Goal: Information Seeking & Learning: Learn about a topic

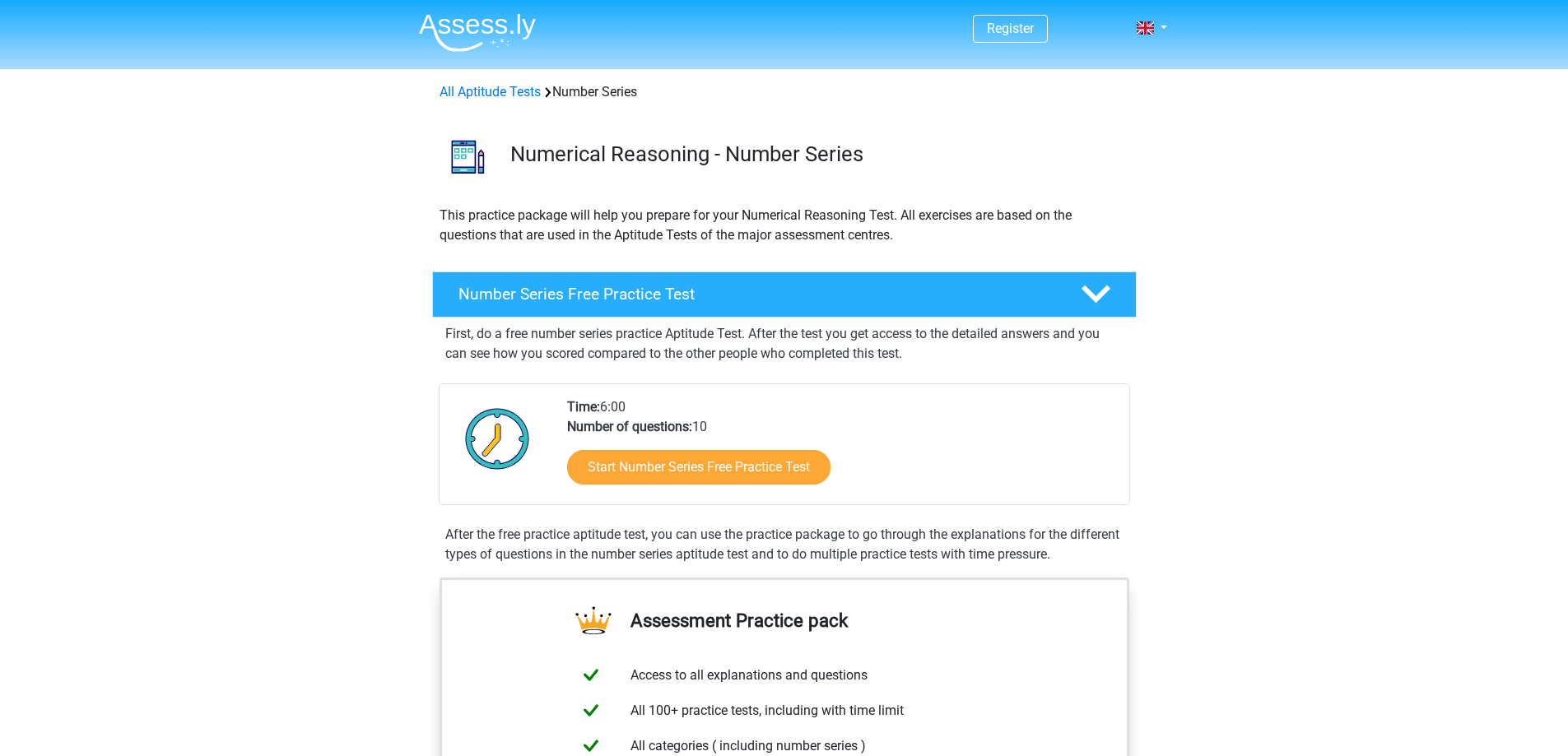
scroll to position [82, 0]
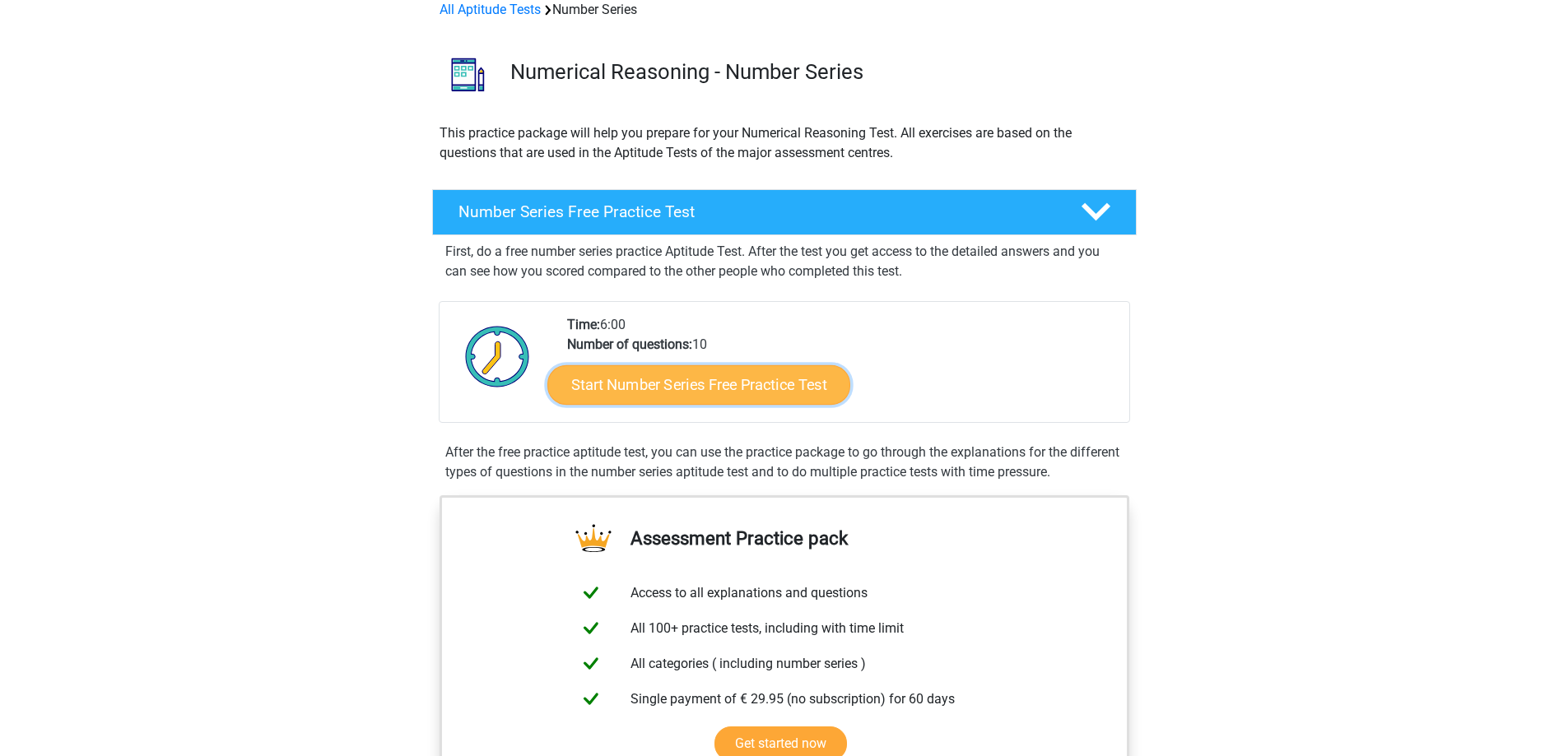
click at [695, 389] on link "Start Number Series Free Practice Test" at bounding box center [699, 384] width 303 height 39
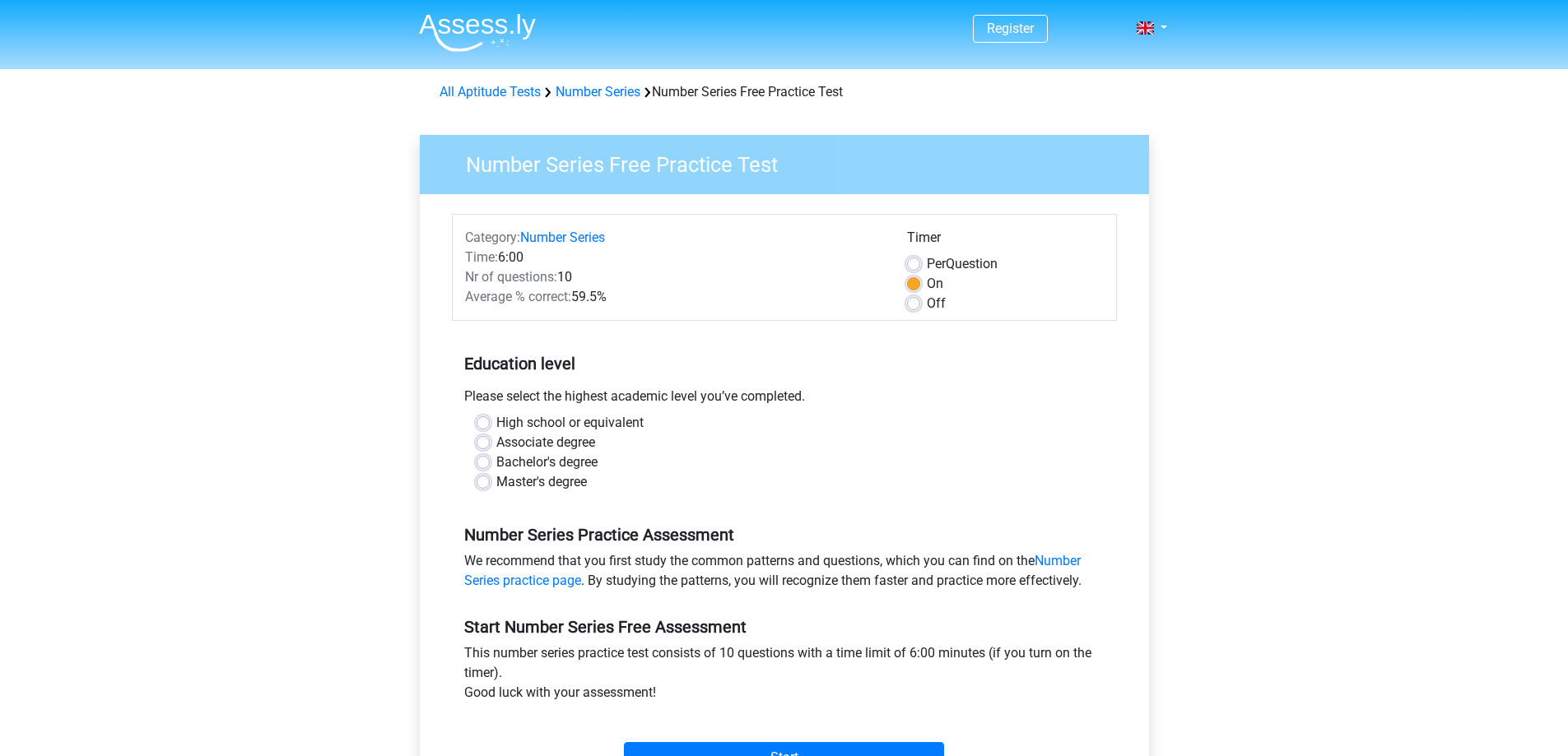
click at [927, 303] on label "Off" at bounding box center [936, 304] width 19 height 20
click at [915, 303] on input "Off" at bounding box center [914, 302] width 13 height 16
radio input "true"
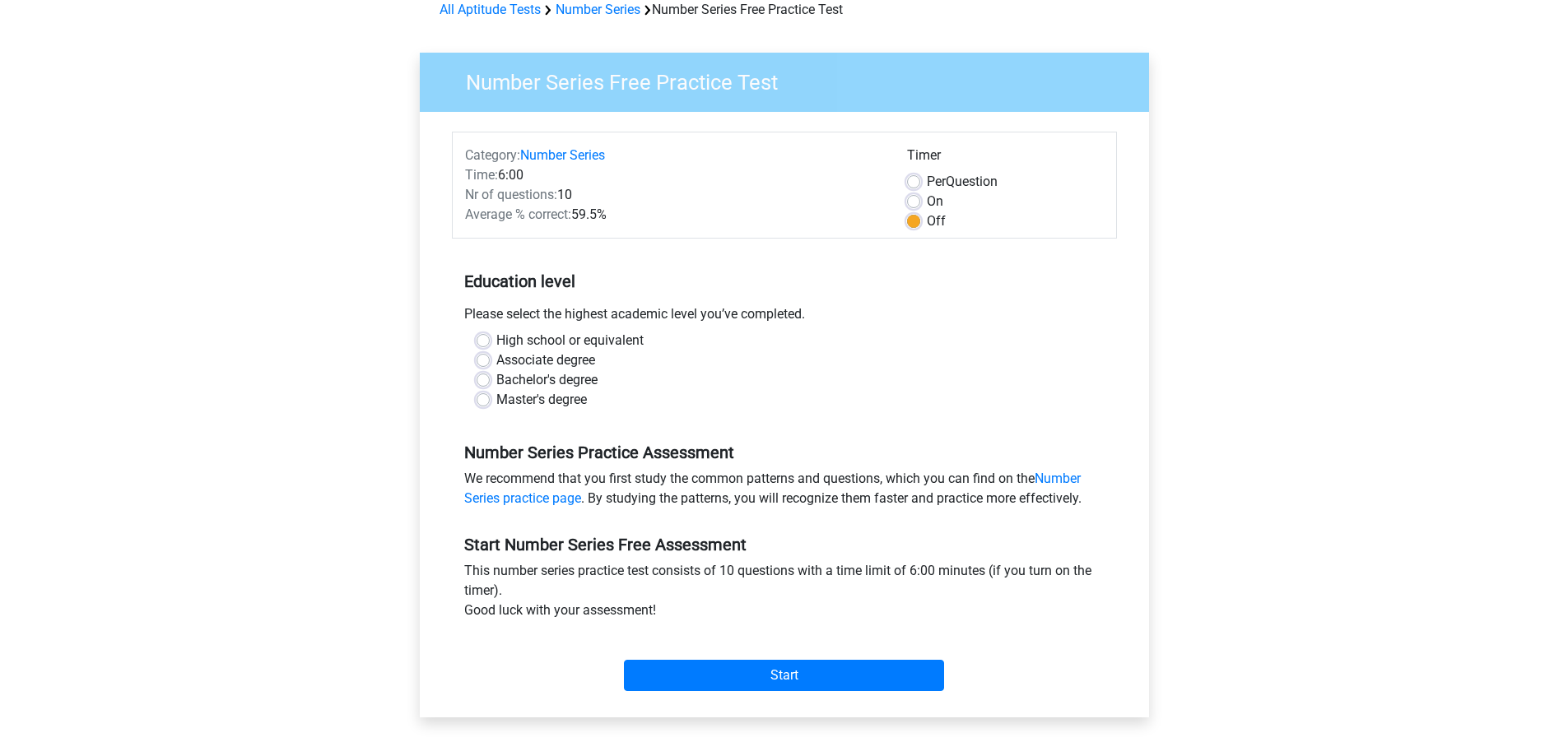
click at [496, 347] on label "High school or equivalent" at bounding box center [570, 340] width 148 height 20
click at [485, 347] on input "High school or equivalent" at bounding box center [483, 338] width 13 height 16
radio input "true"
click at [779, 681] on input "Start" at bounding box center [784, 676] width 320 height 32
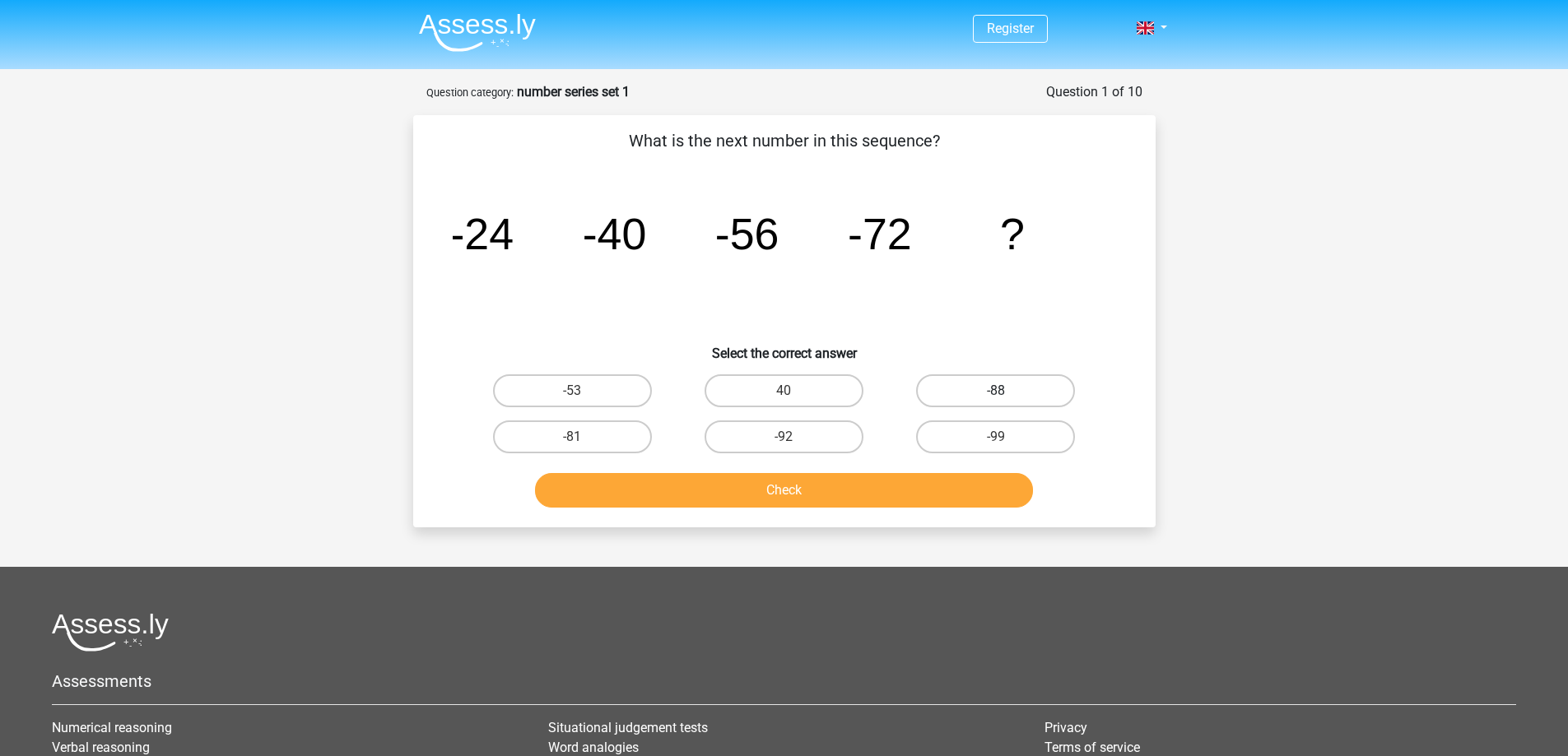
click at [1018, 388] on label "-88" at bounding box center [996, 391] width 159 height 33
click at [1006, 391] on input "-88" at bounding box center [1001, 396] width 11 height 11
radio input "true"
click at [865, 494] on button "Check" at bounding box center [784, 491] width 498 height 34
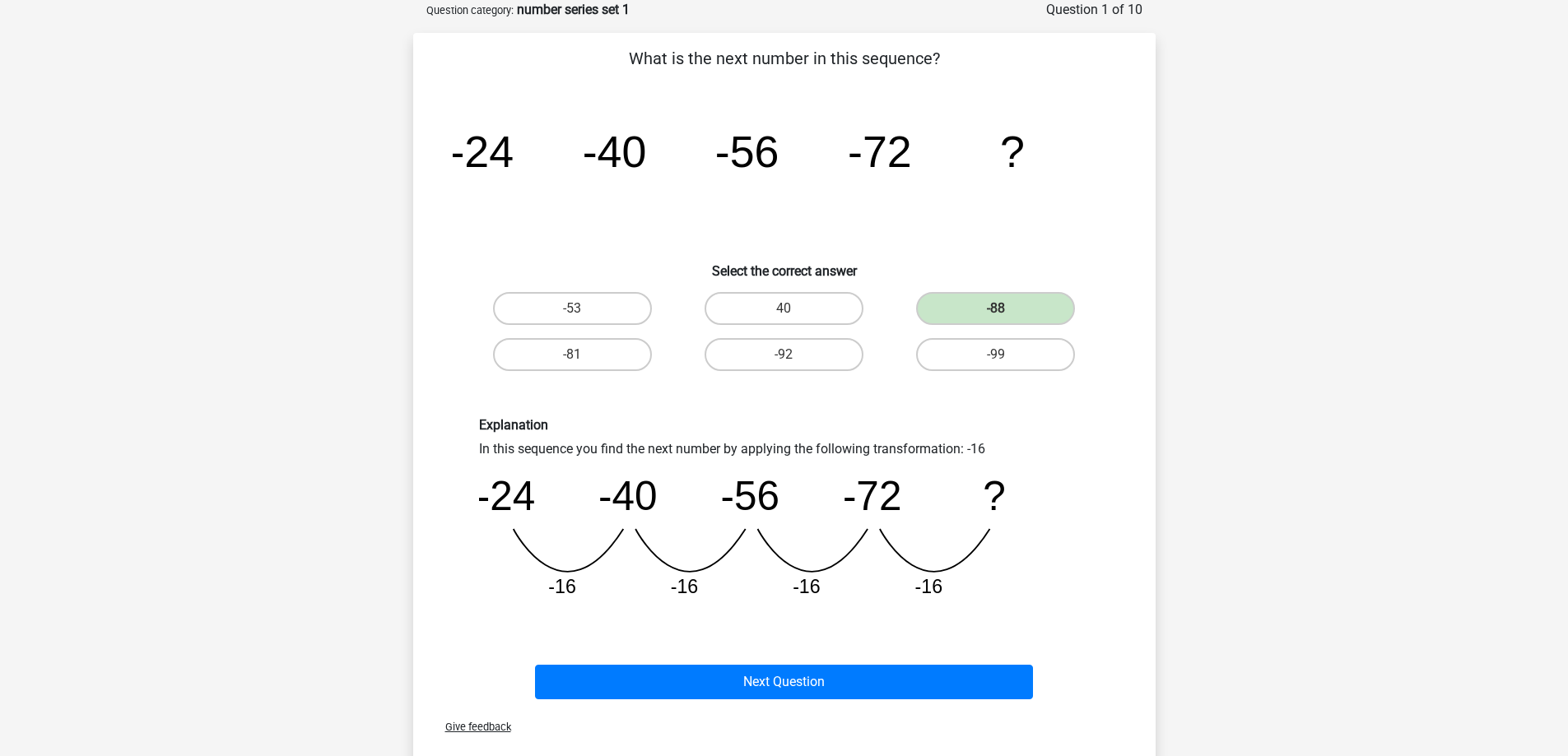
scroll to position [165, 0]
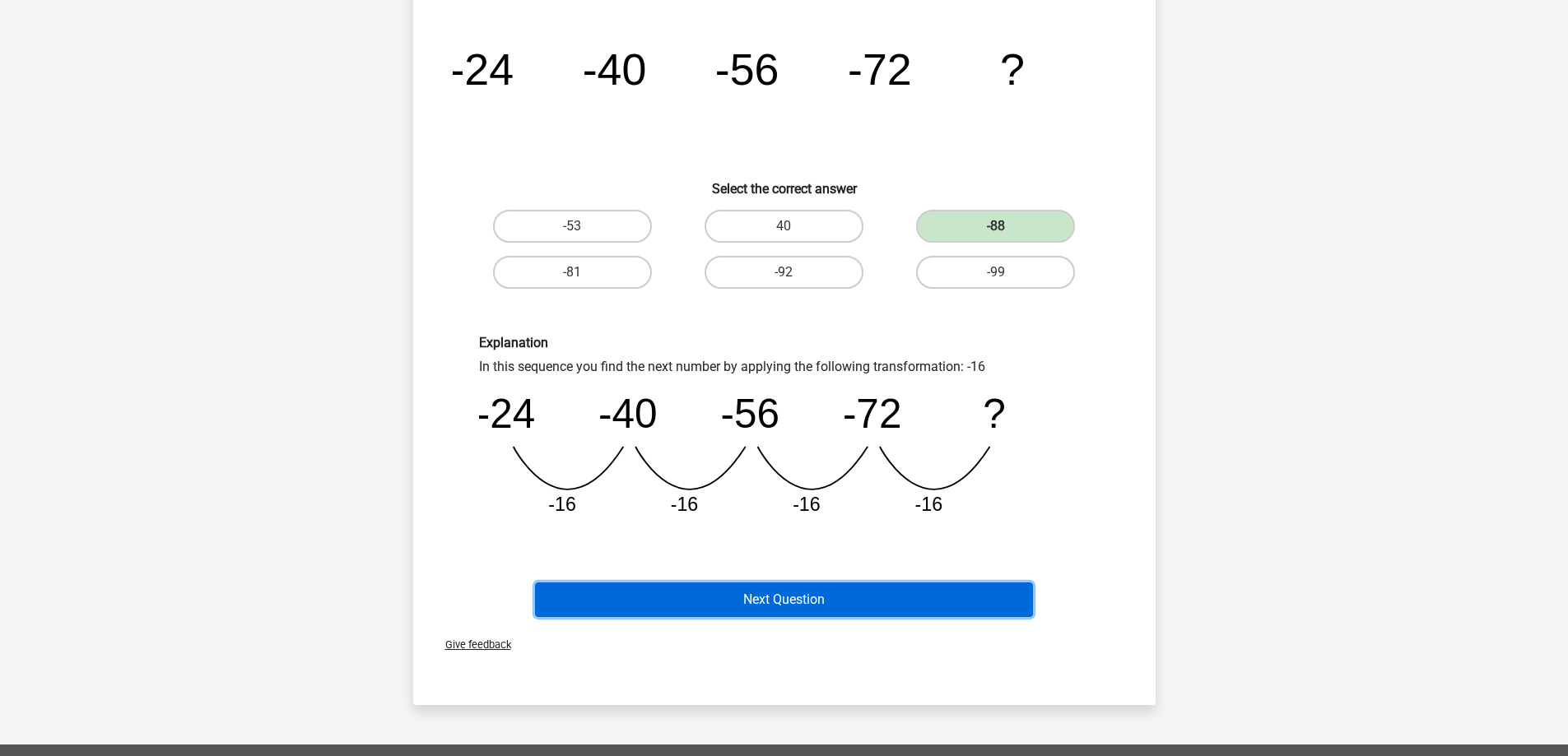
click at [810, 596] on button "Next Question" at bounding box center [784, 600] width 498 height 34
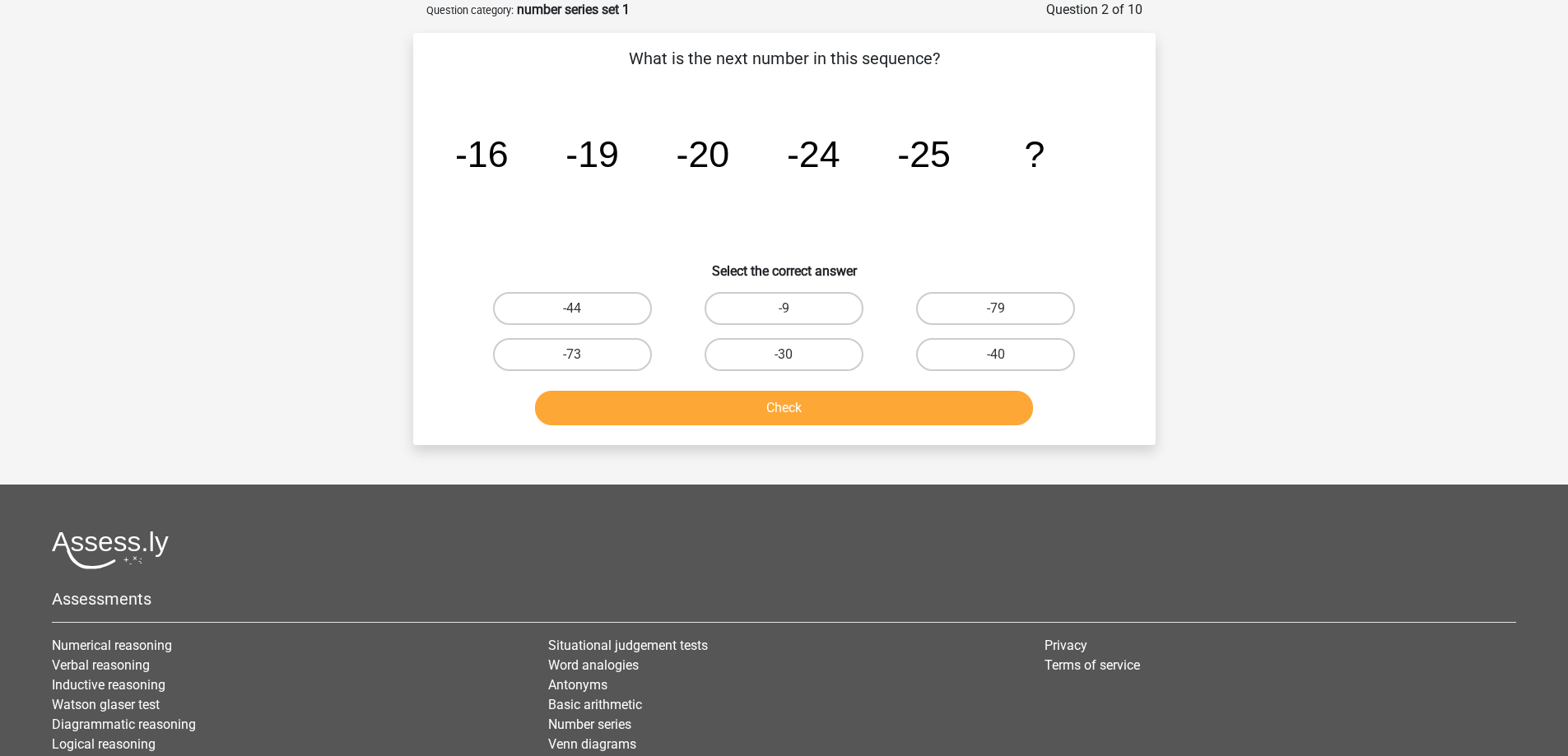
scroll to position [0, 0]
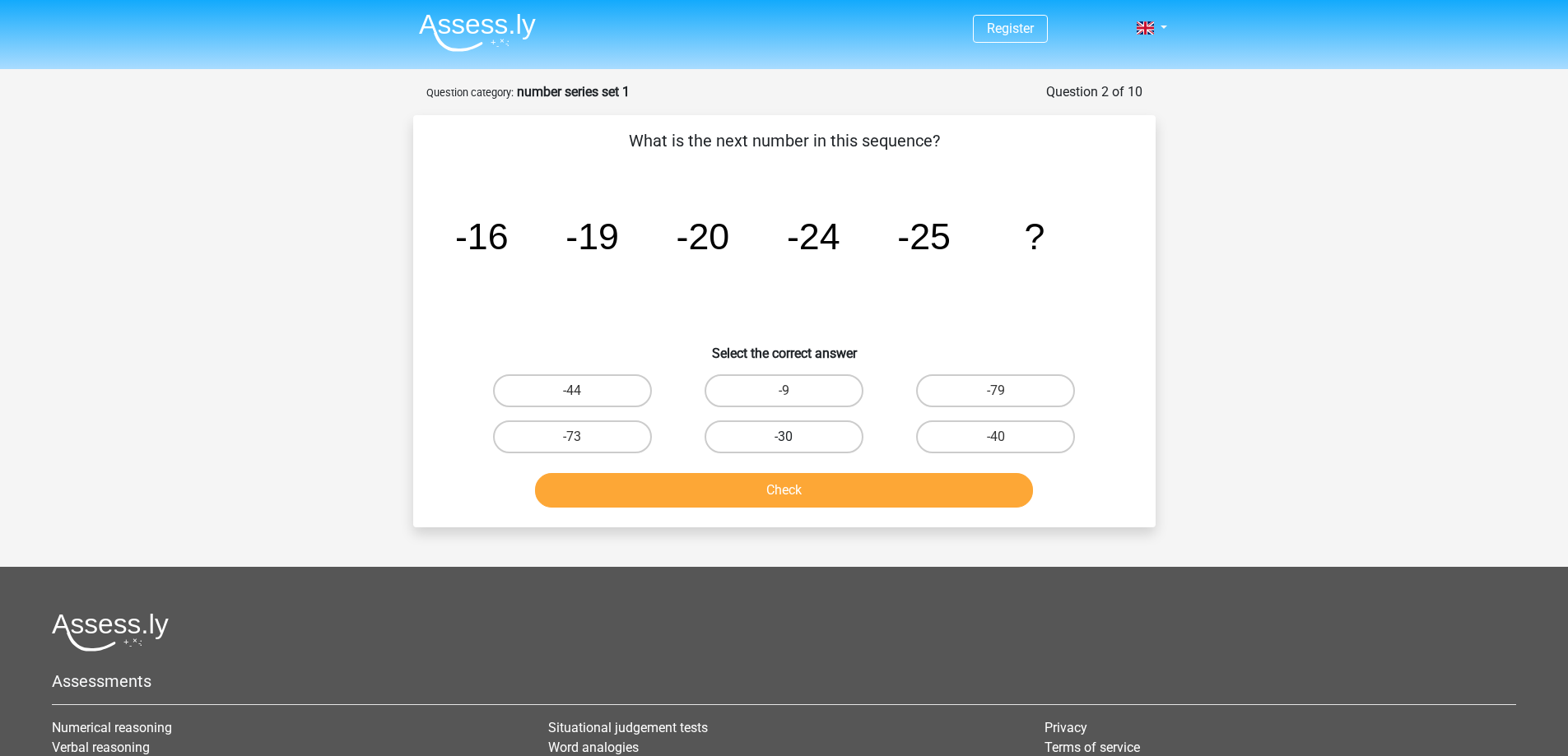
click at [811, 446] on label "-30" at bounding box center [784, 437] width 159 height 33
click at [795, 446] on input "-30" at bounding box center [789, 442] width 11 height 11
radio input "true"
click at [817, 496] on button "Check" at bounding box center [784, 491] width 498 height 34
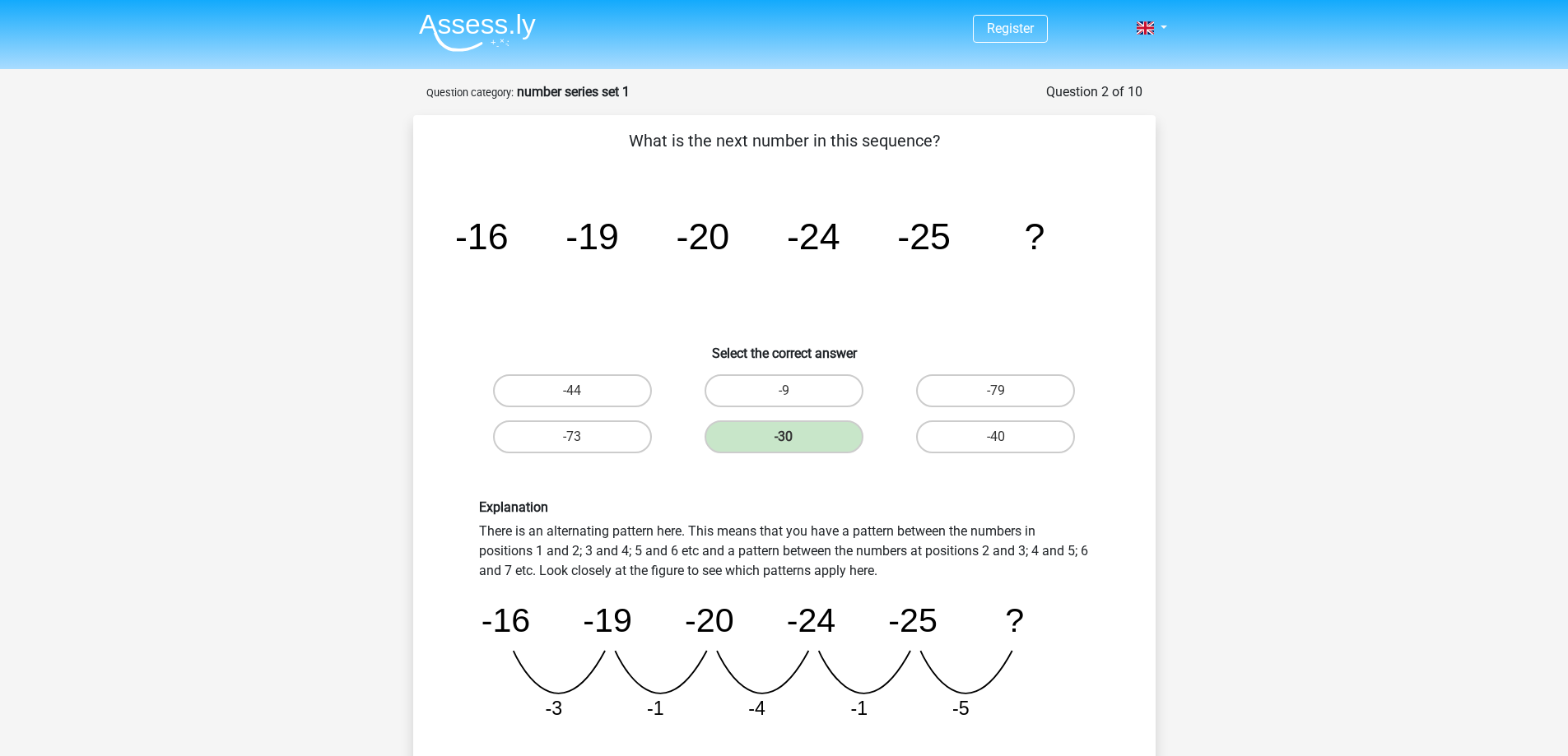
scroll to position [165, 0]
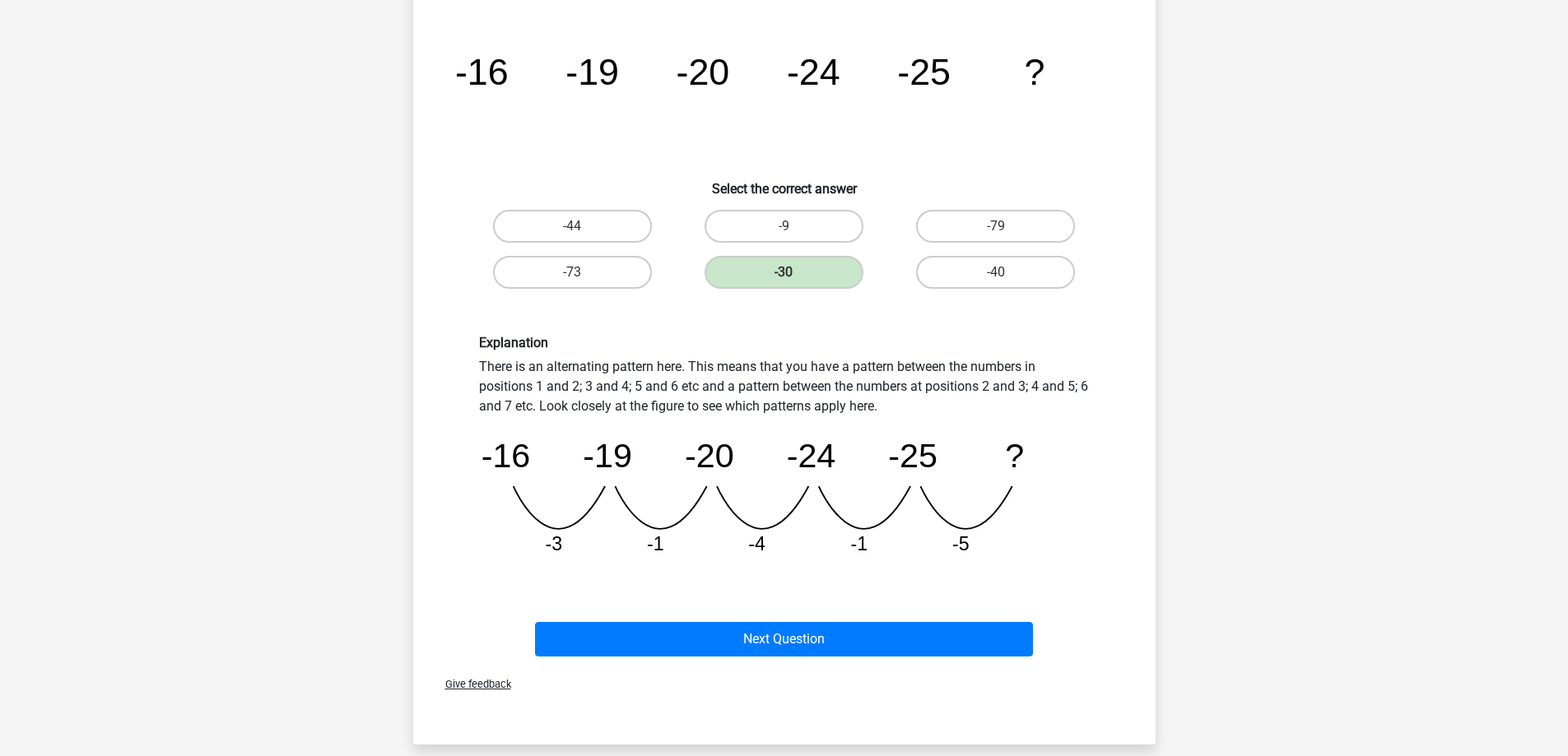
click at [843, 615] on div "Next Question" at bounding box center [785, 636] width 690 height 55
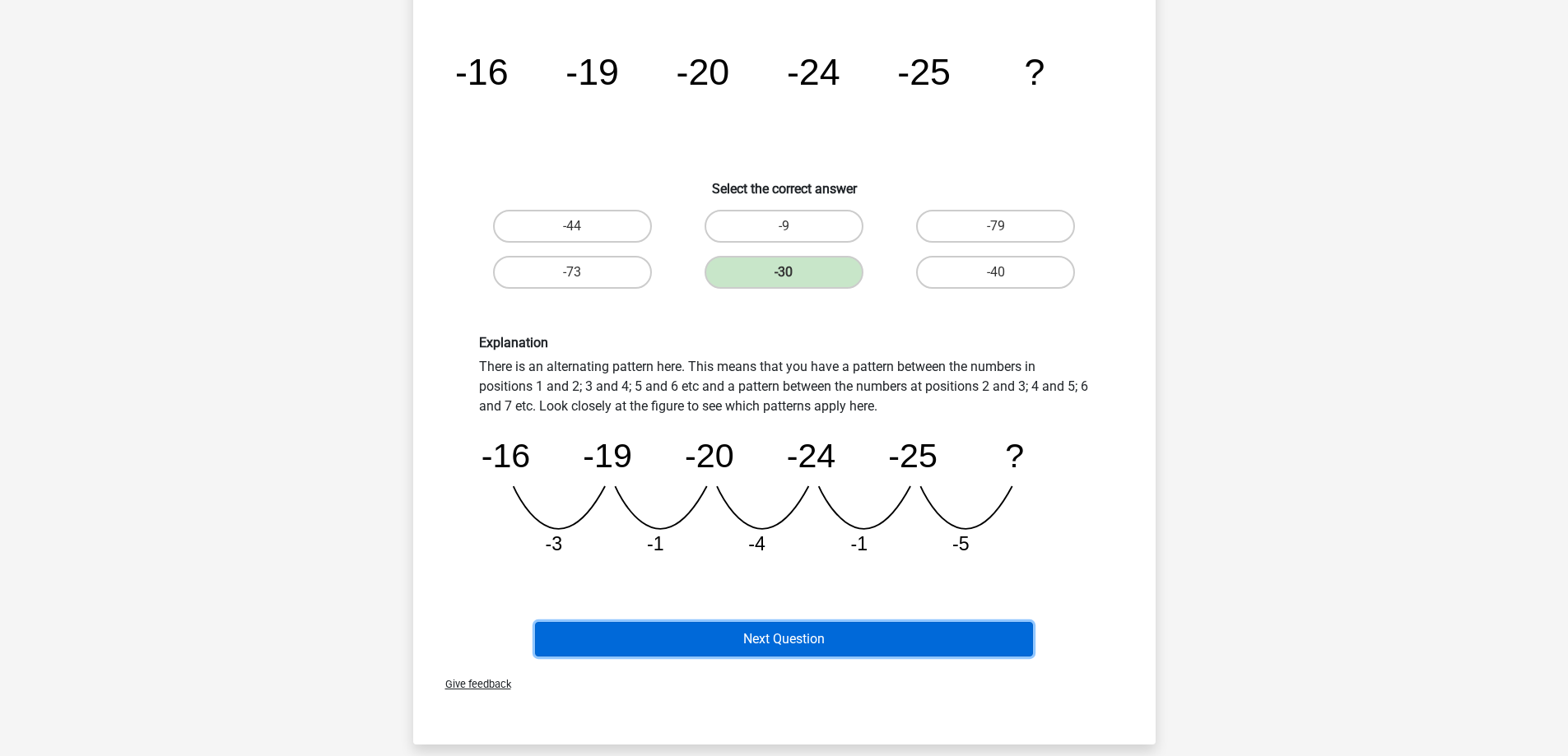
click at [838, 633] on button "Next Question" at bounding box center [784, 639] width 498 height 34
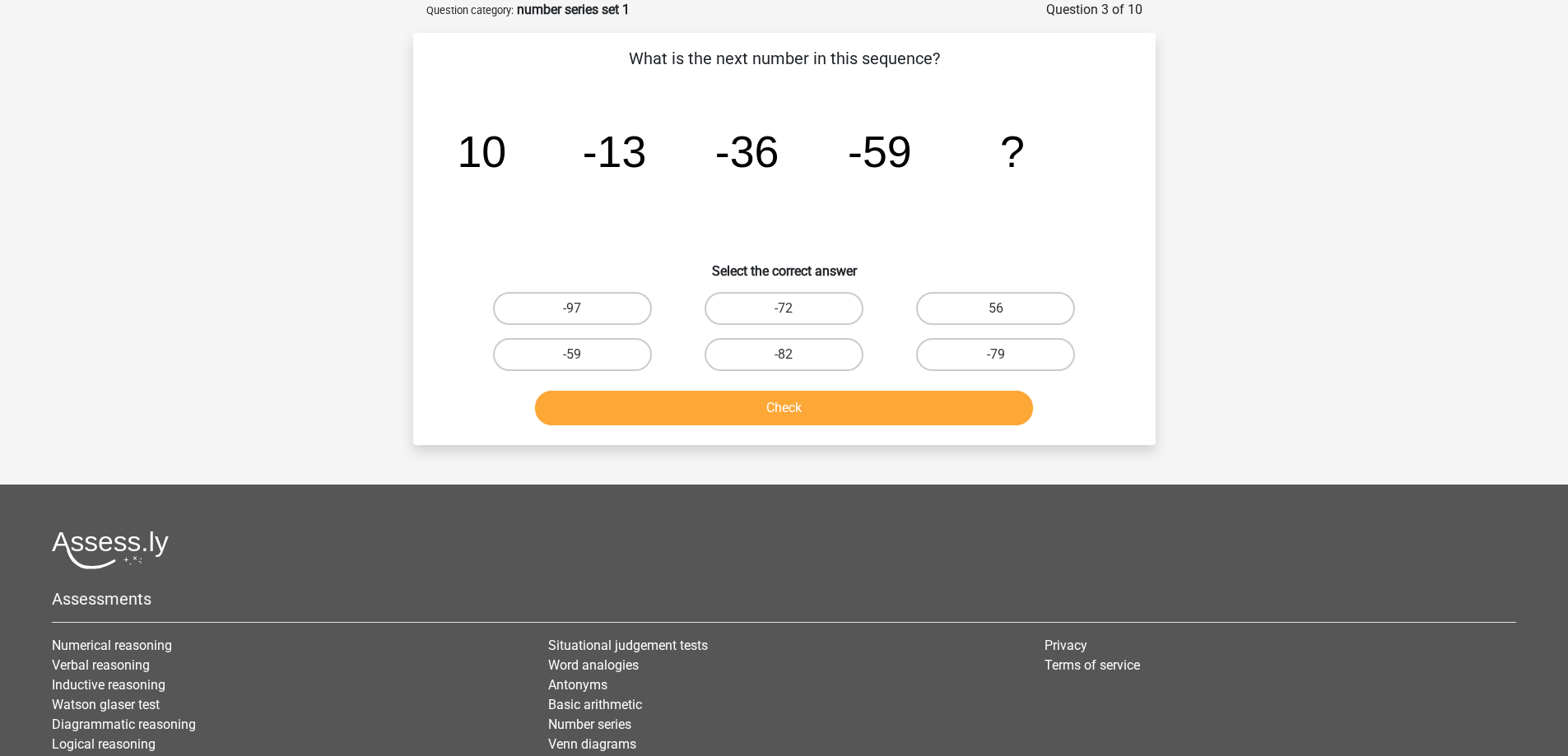
scroll to position [0, 0]
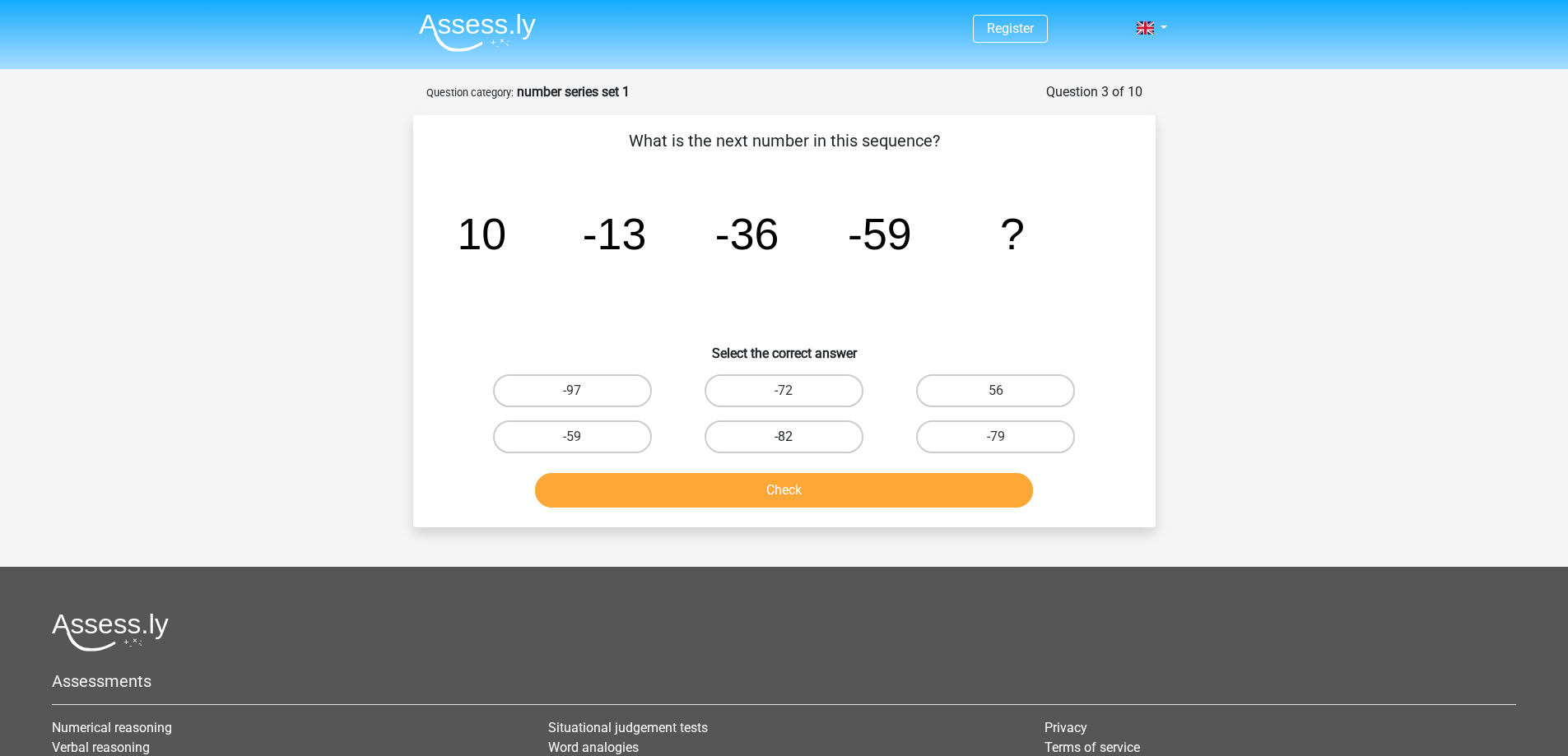
click at [855, 442] on label "-82" at bounding box center [784, 437] width 159 height 33
click at [795, 442] on input "-82" at bounding box center [789, 442] width 11 height 11
radio input "true"
click at [867, 493] on button "Check" at bounding box center [784, 491] width 498 height 34
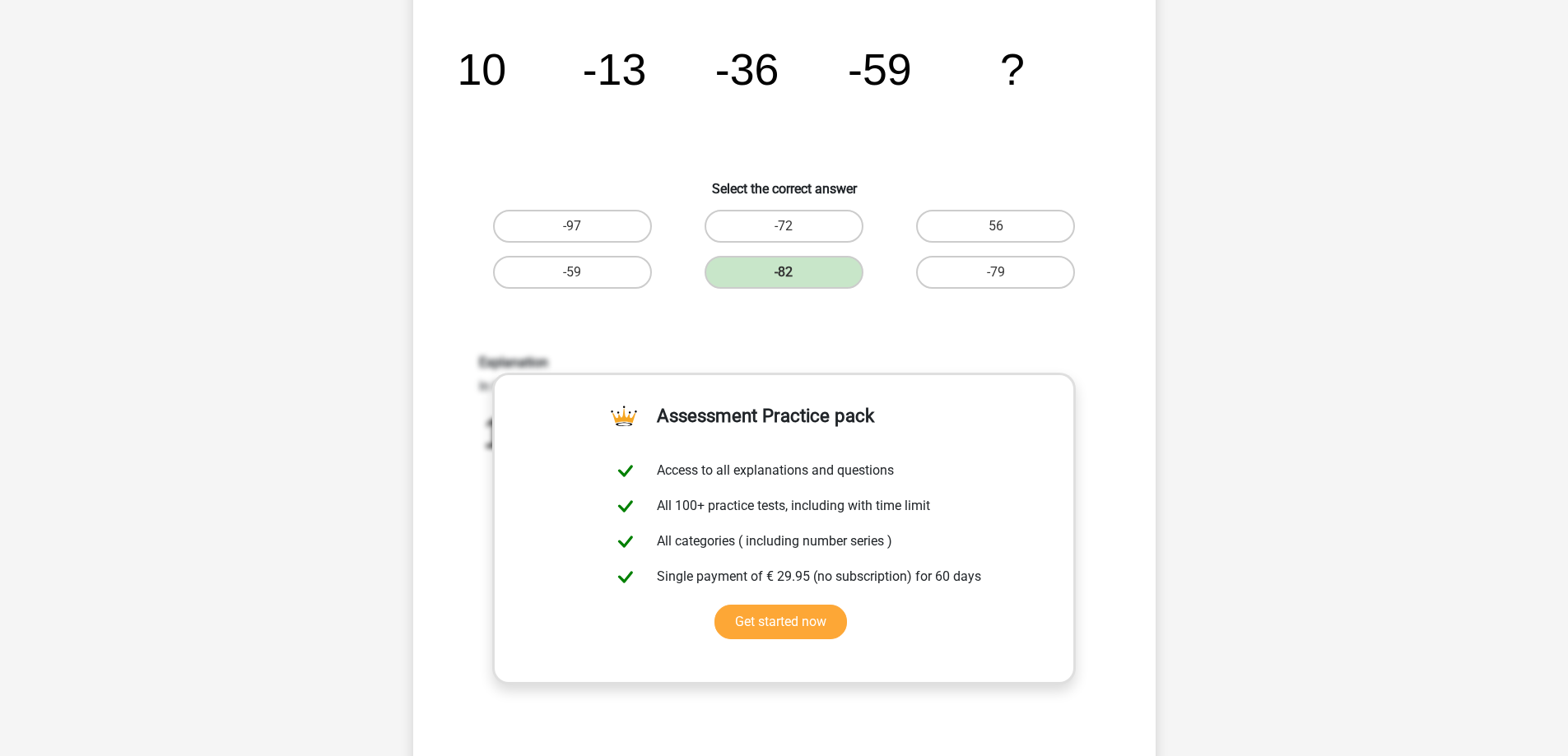
scroll to position [411, 0]
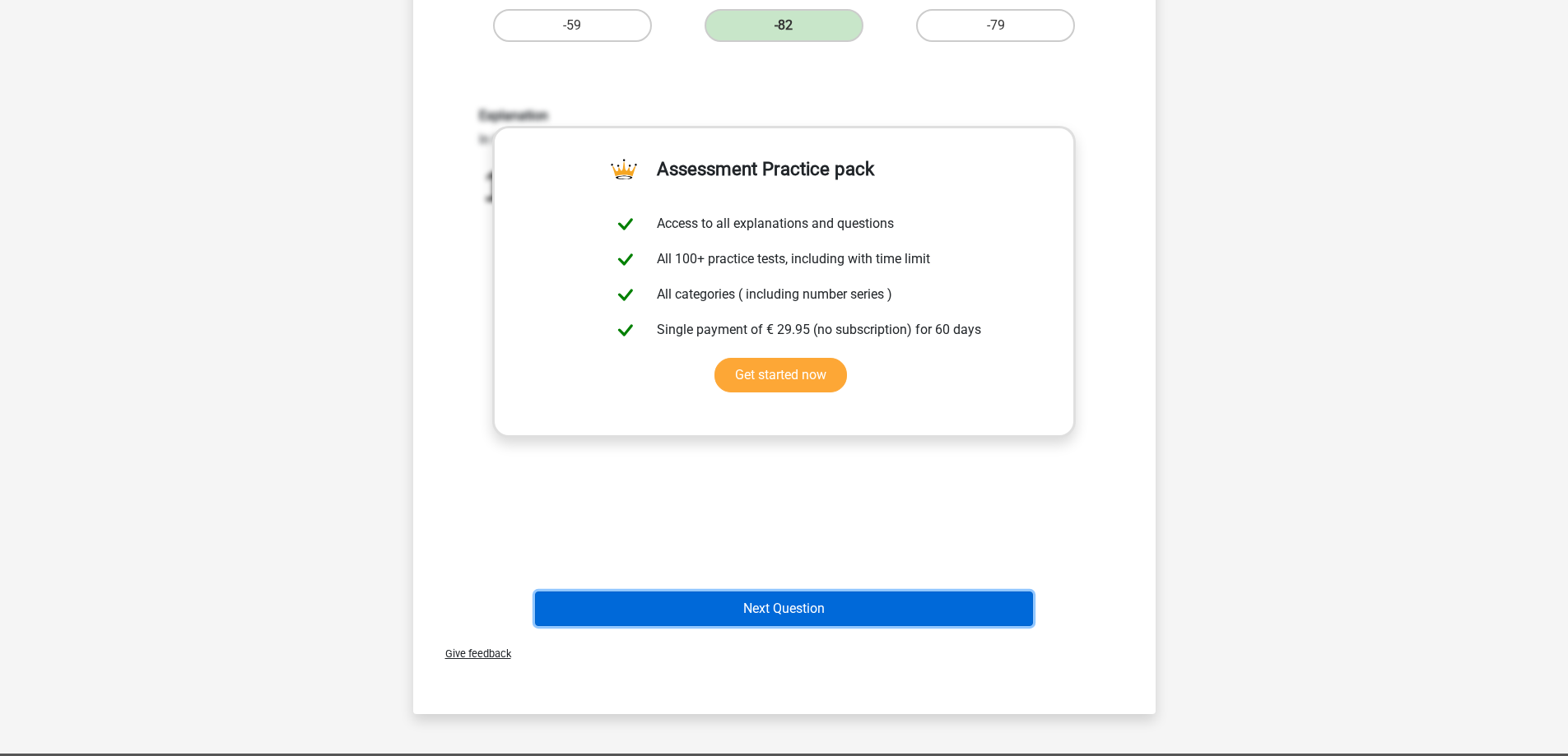
click at [791, 615] on button "Next Question" at bounding box center [784, 609] width 498 height 34
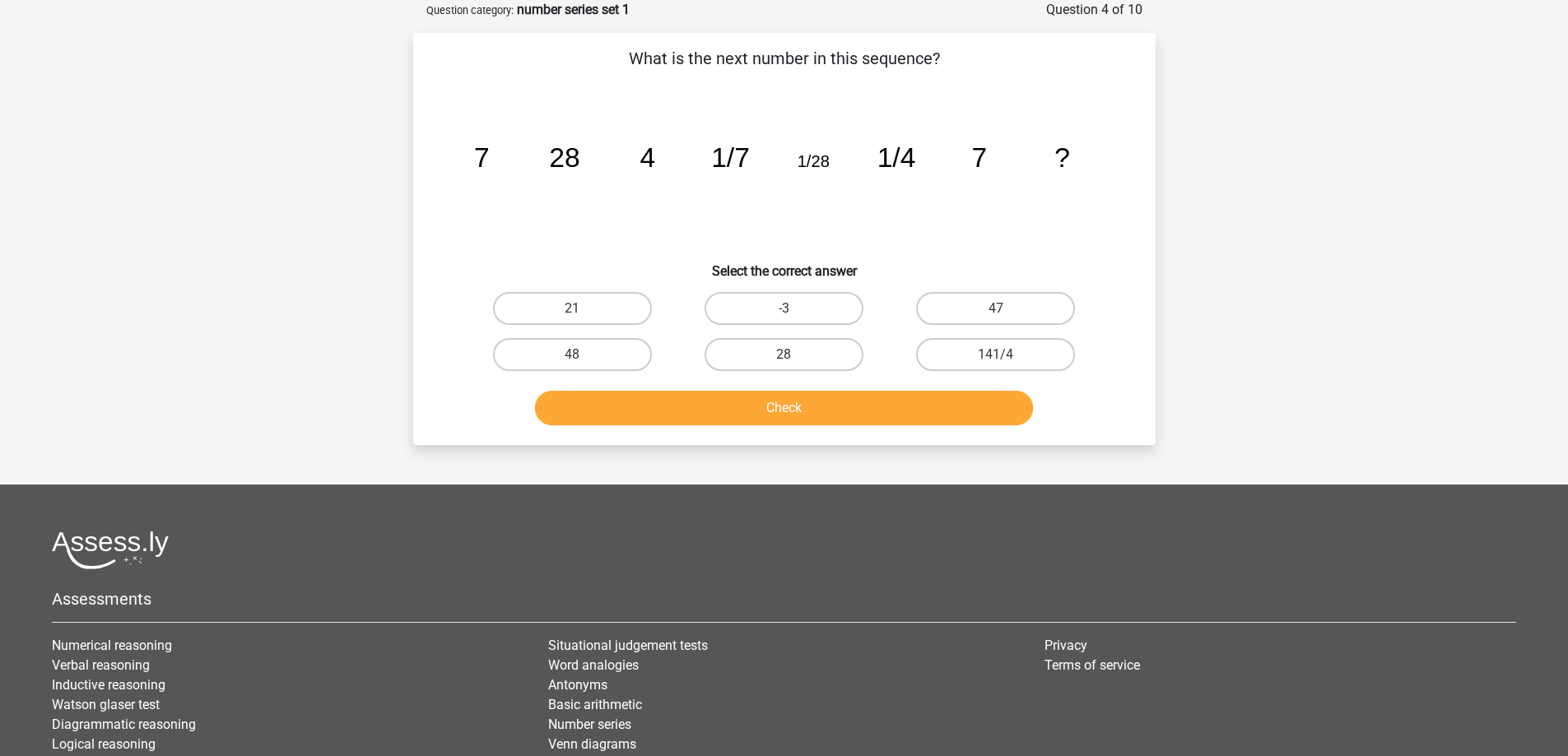
scroll to position [0, 0]
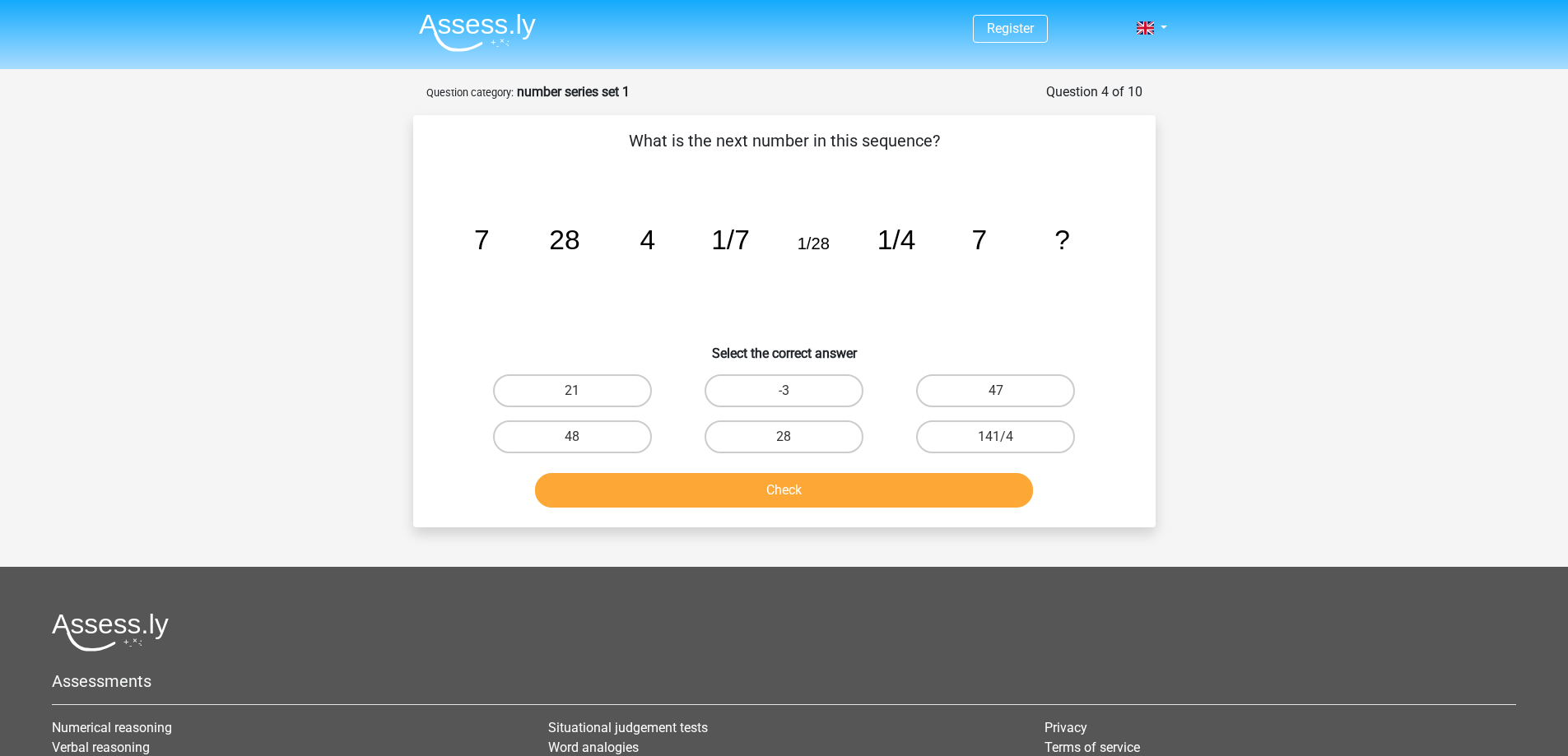
click at [791, 441] on input "28" at bounding box center [789, 442] width 11 height 11
radio input "true"
click at [782, 497] on button "Check" at bounding box center [784, 491] width 498 height 34
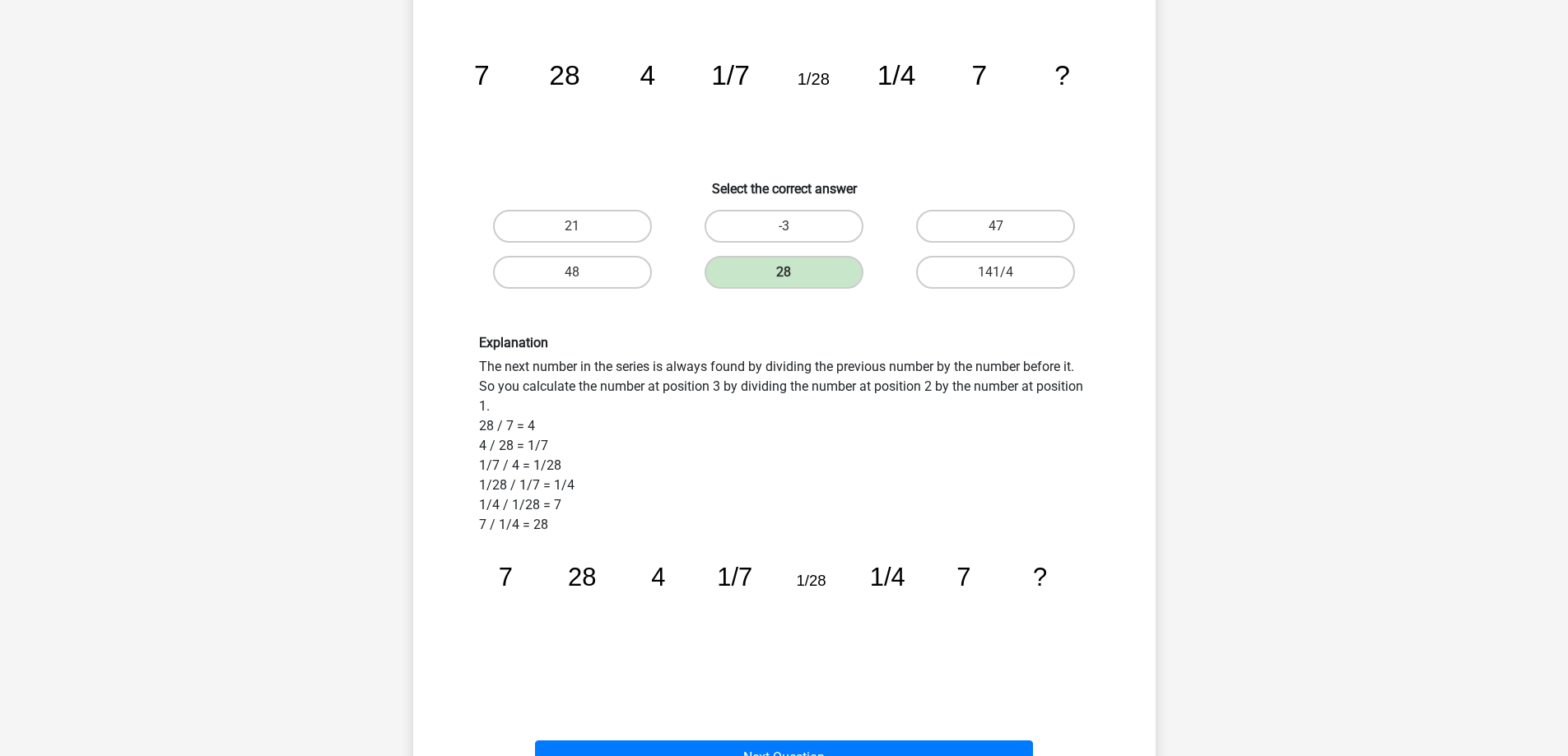
scroll to position [493, 0]
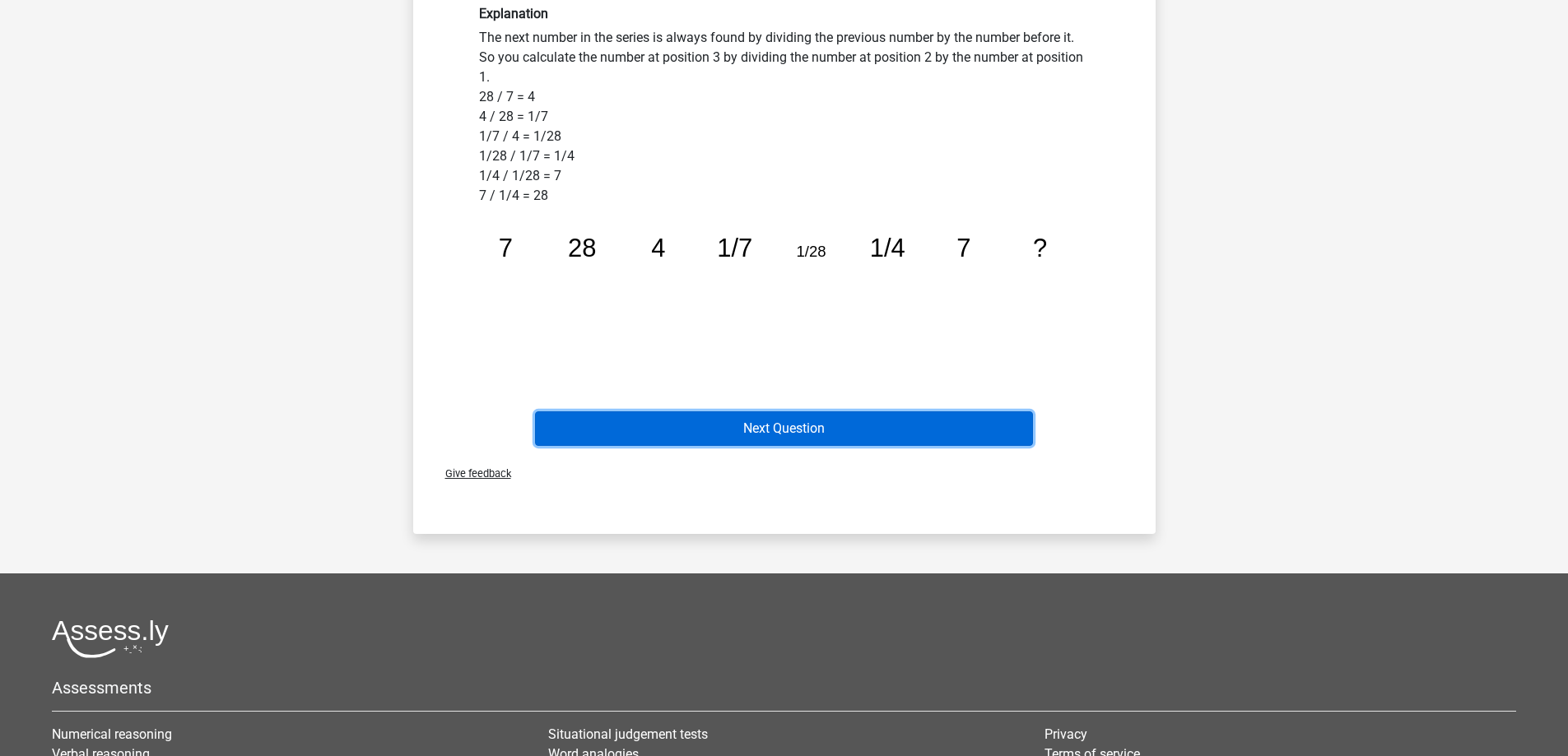
click at [781, 437] on button "Next Question" at bounding box center [784, 428] width 498 height 34
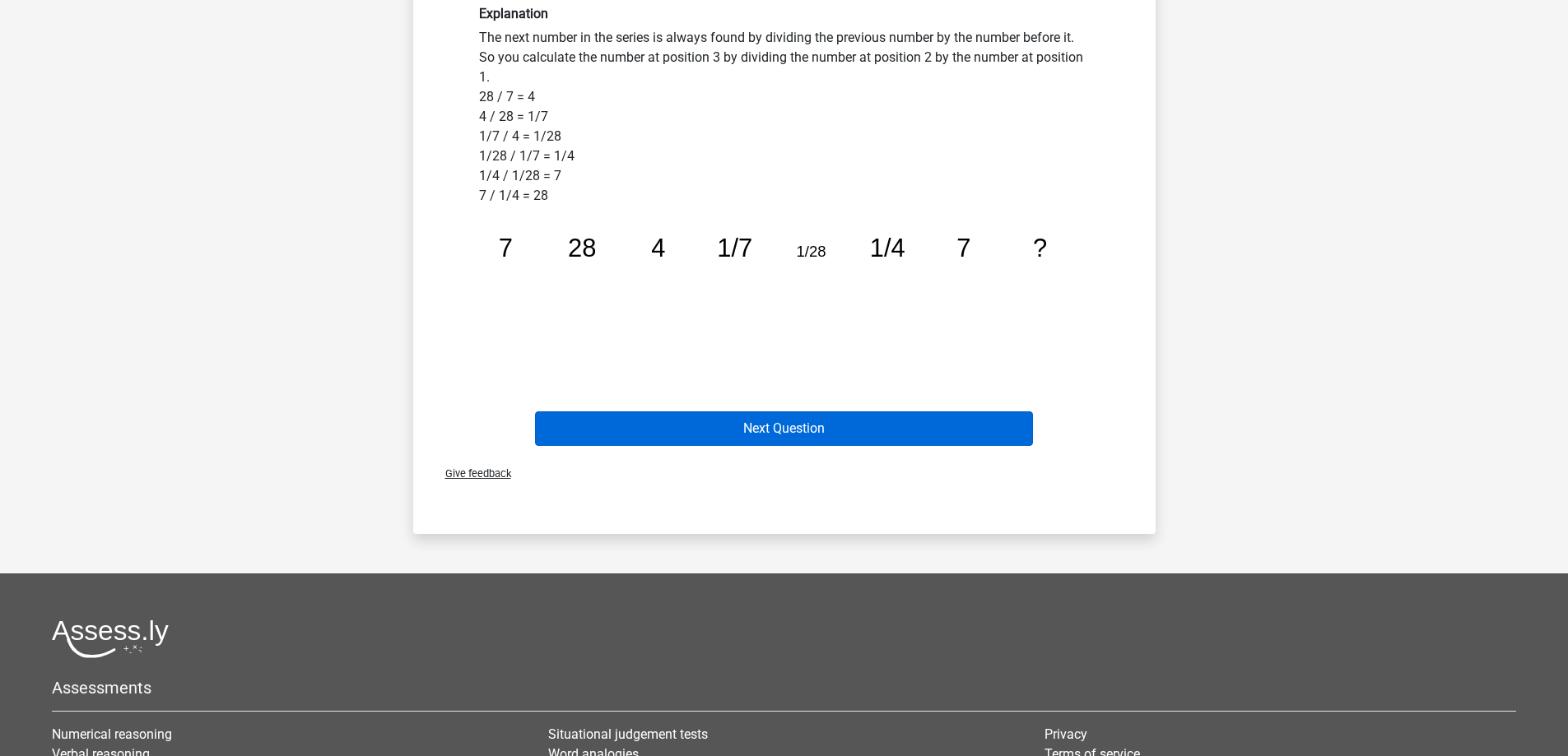
scroll to position [82, 0]
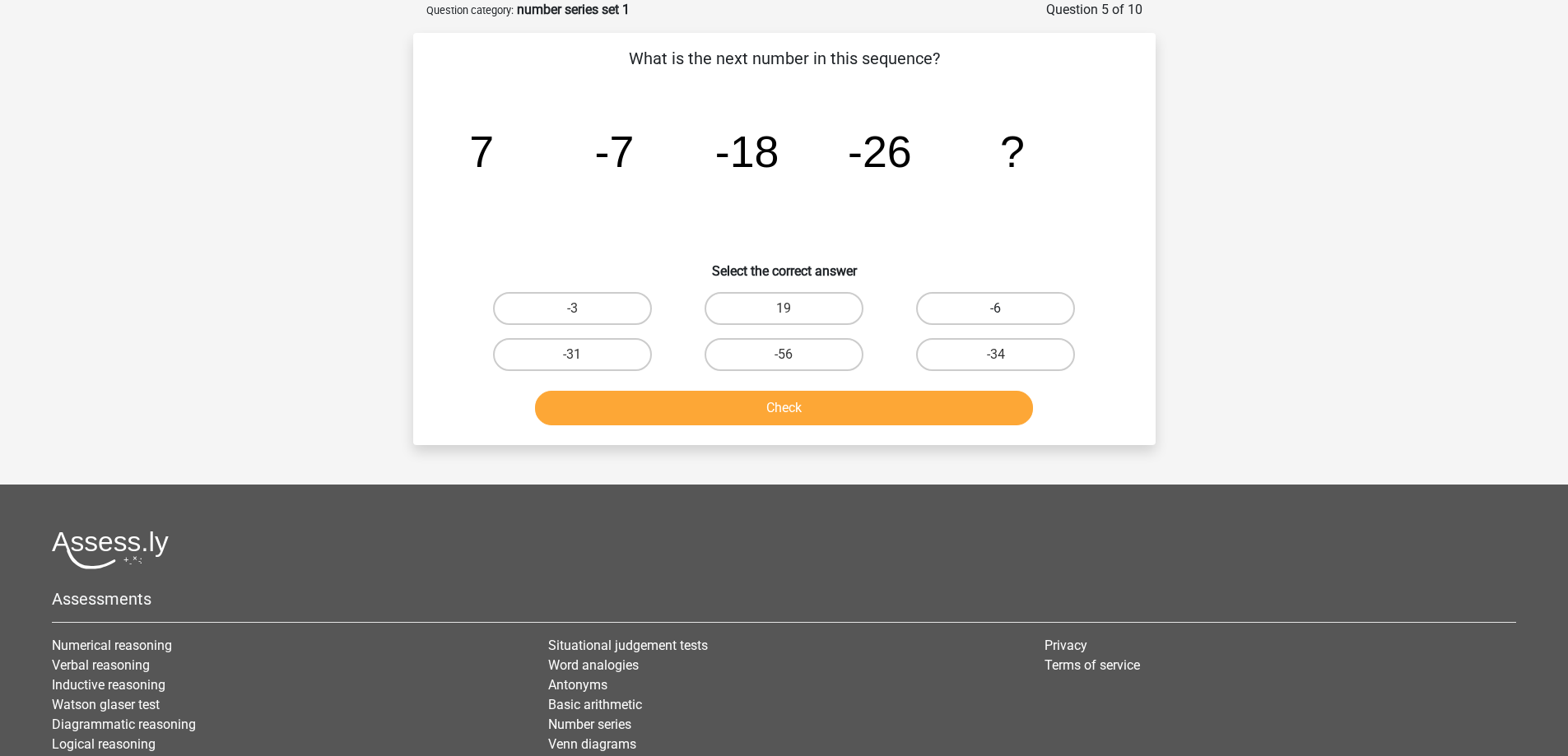
click at [994, 305] on label "-6" at bounding box center [996, 309] width 159 height 33
click at [996, 309] on input "-6" at bounding box center [1001, 313] width 11 height 11
radio input "true"
click at [856, 420] on button "Check" at bounding box center [784, 408] width 498 height 34
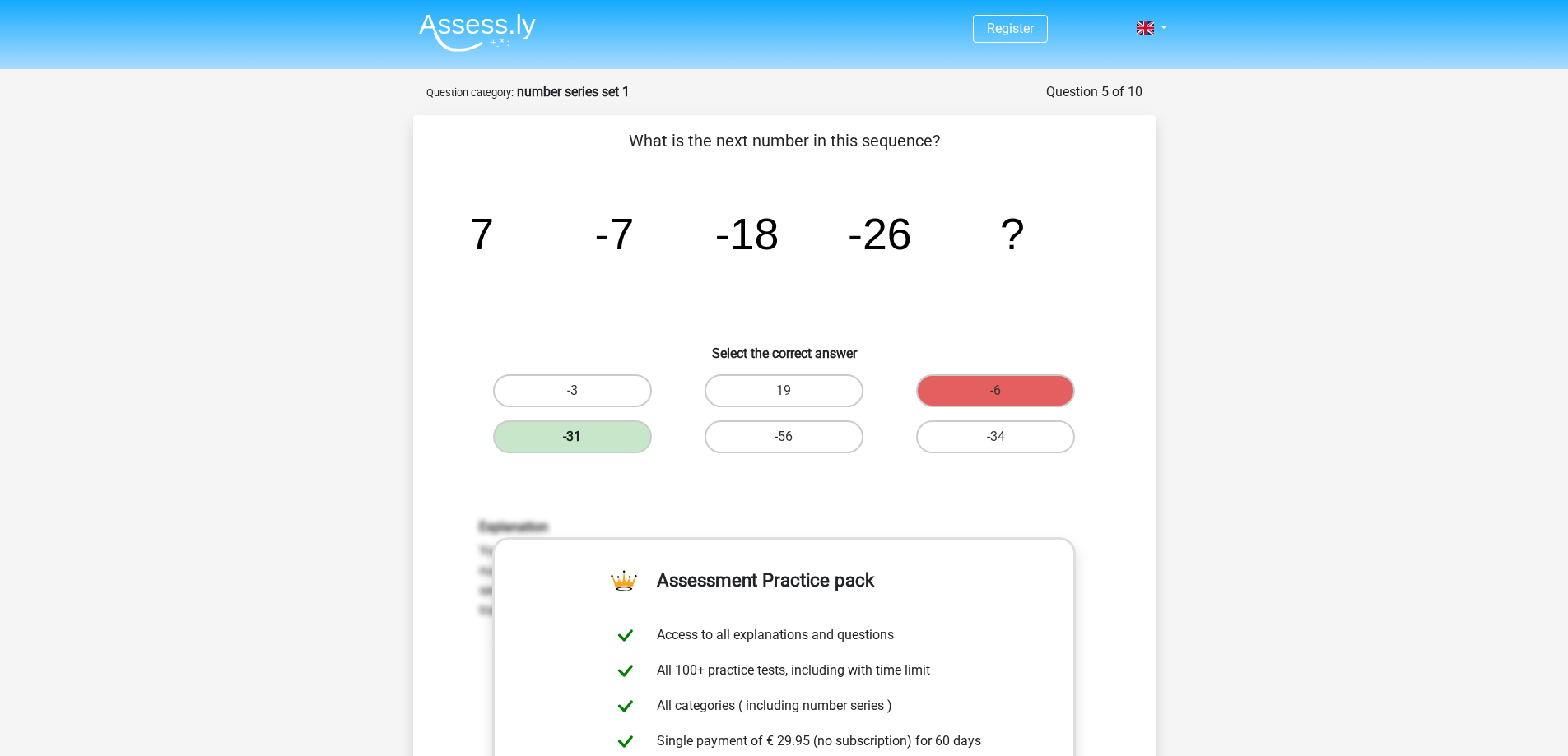
scroll to position [330, 0]
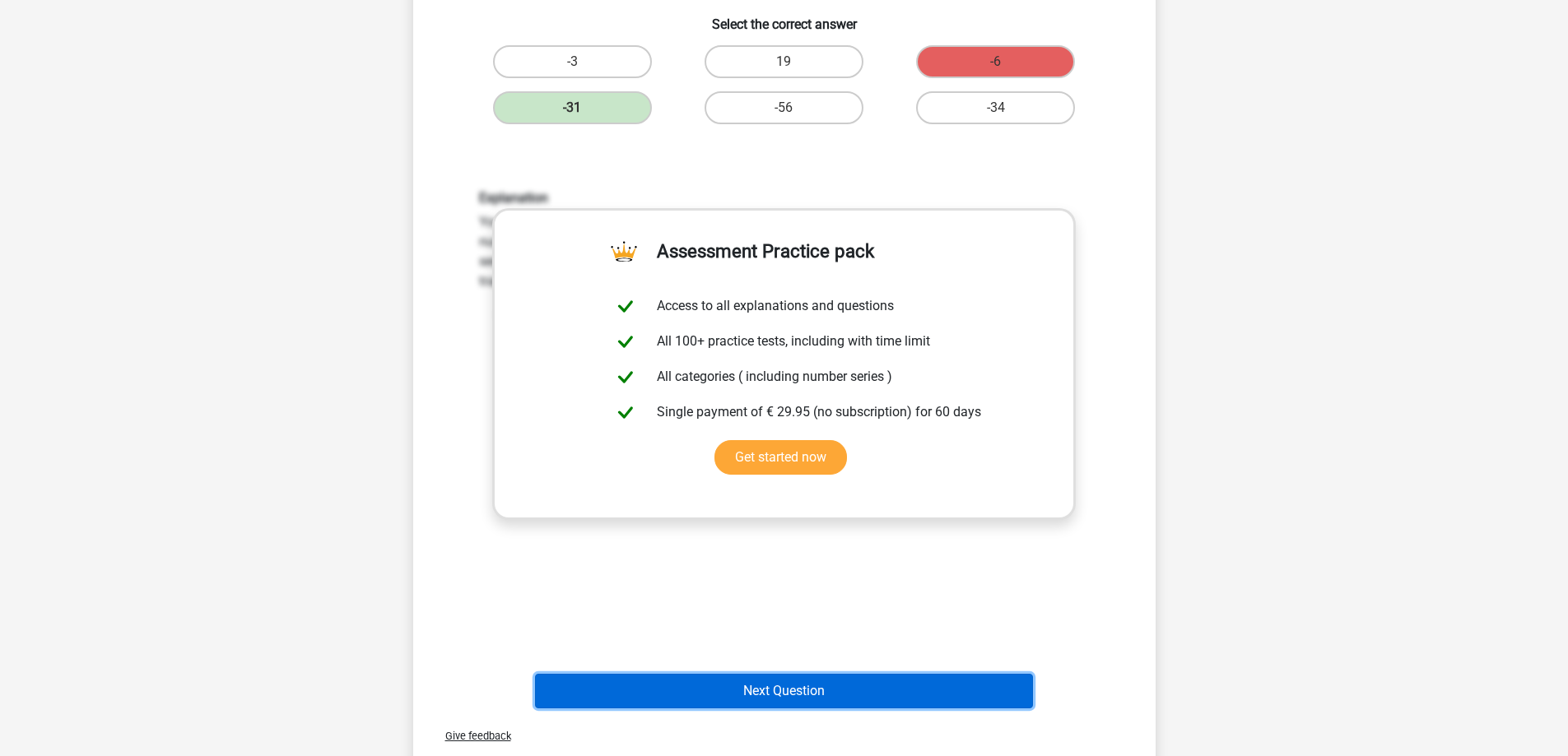
click at [786, 697] on button "Next Question" at bounding box center [784, 691] width 498 height 34
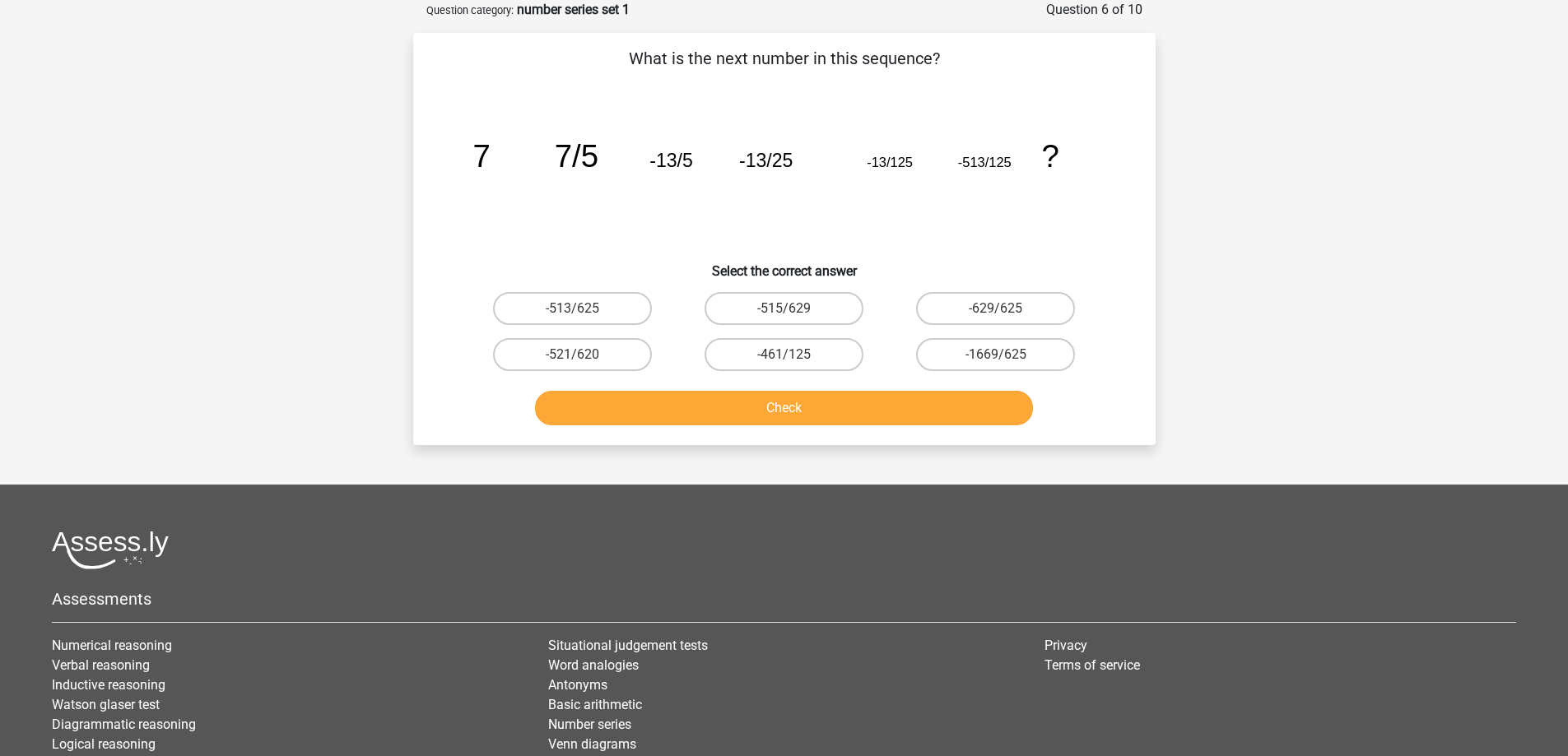
scroll to position [0, 0]
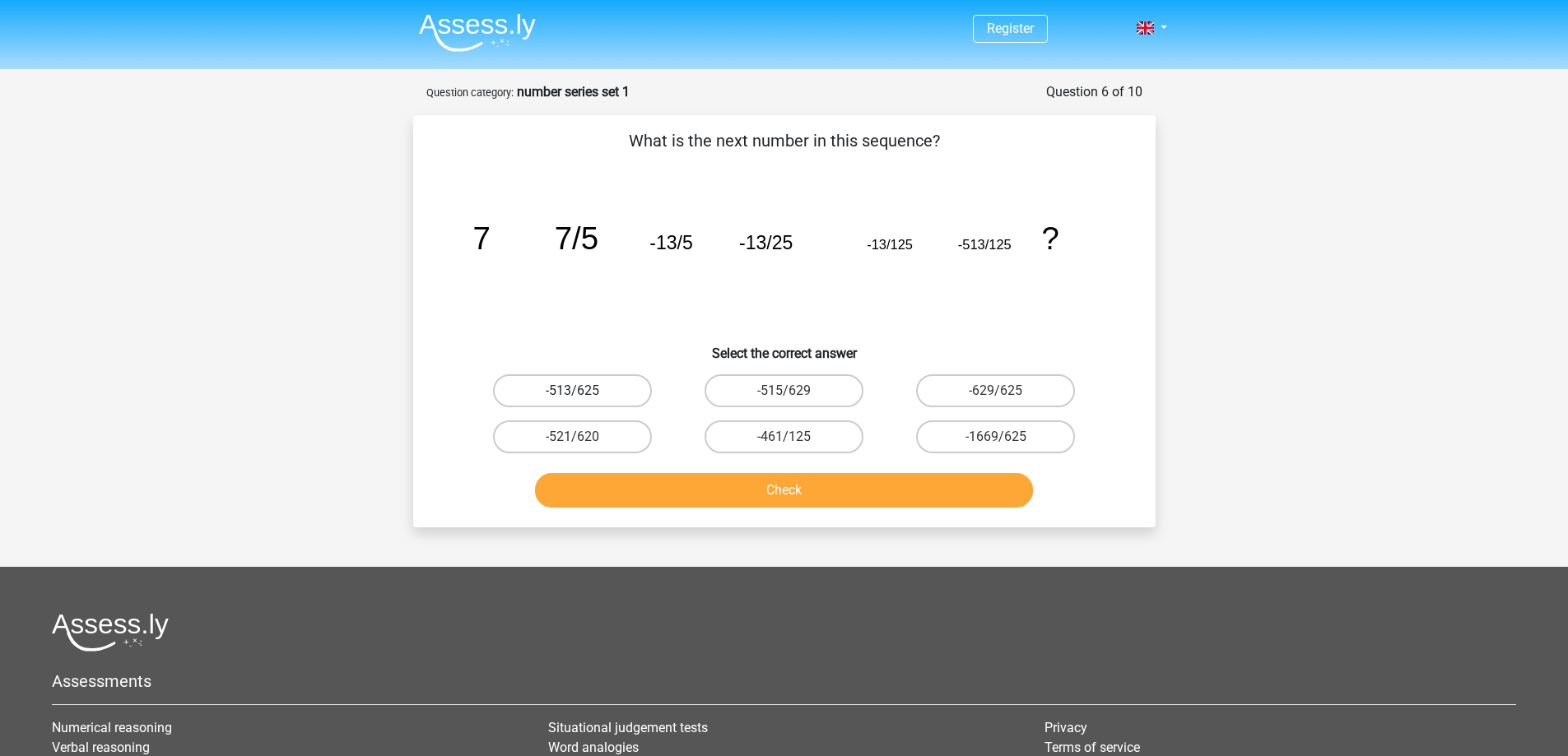
click at [623, 386] on label "-513/625" at bounding box center [573, 391] width 159 height 33
click at [583, 391] on input "-513/625" at bounding box center [577, 396] width 11 height 11
radio input "true"
click at [799, 491] on button "Check" at bounding box center [784, 491] width 498 height 34
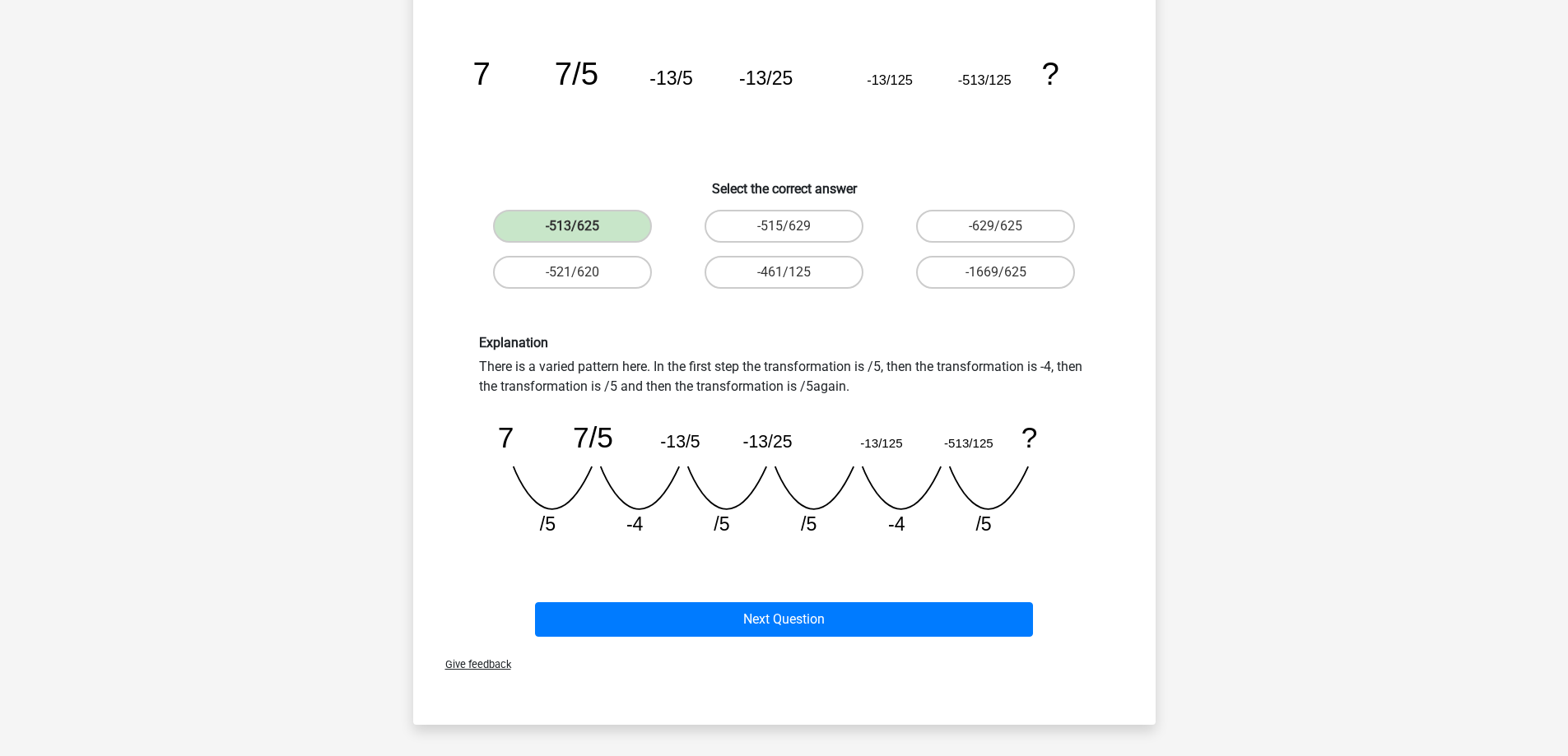
scroll to position [247, 0]
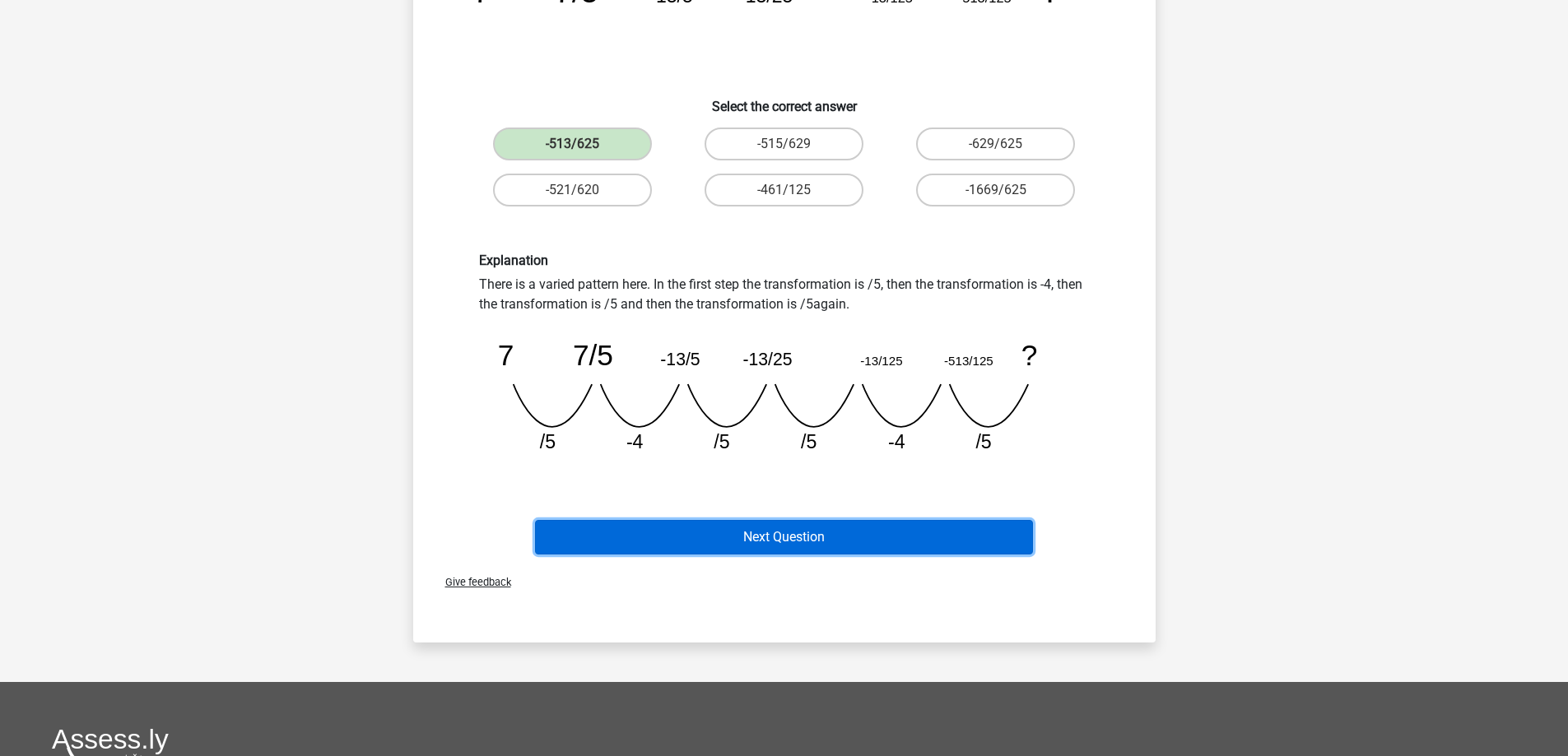
click at [833, 537] on button "Next Question" at bounding box center [784, 538] width 498 height 34
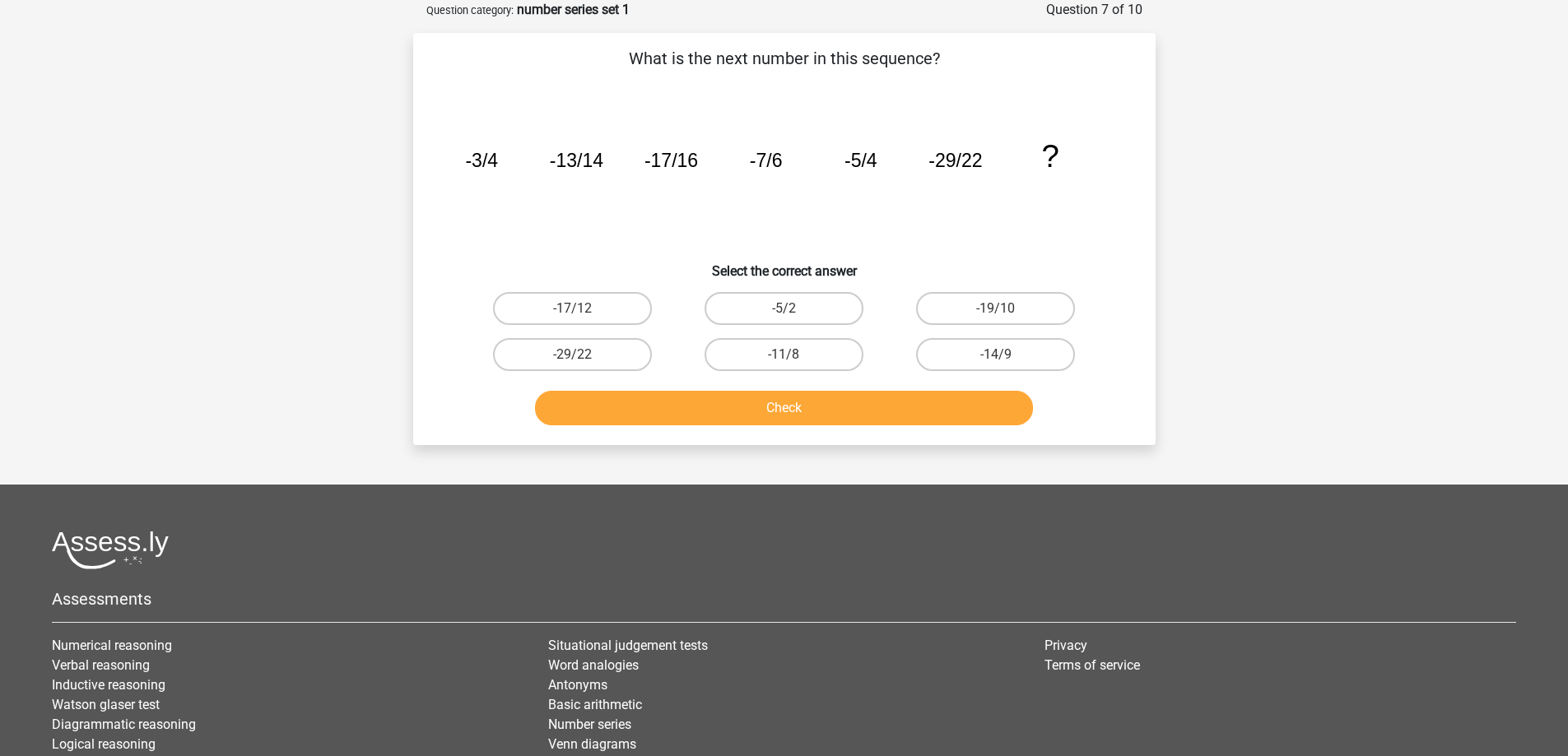
scroll to position [0, 0]
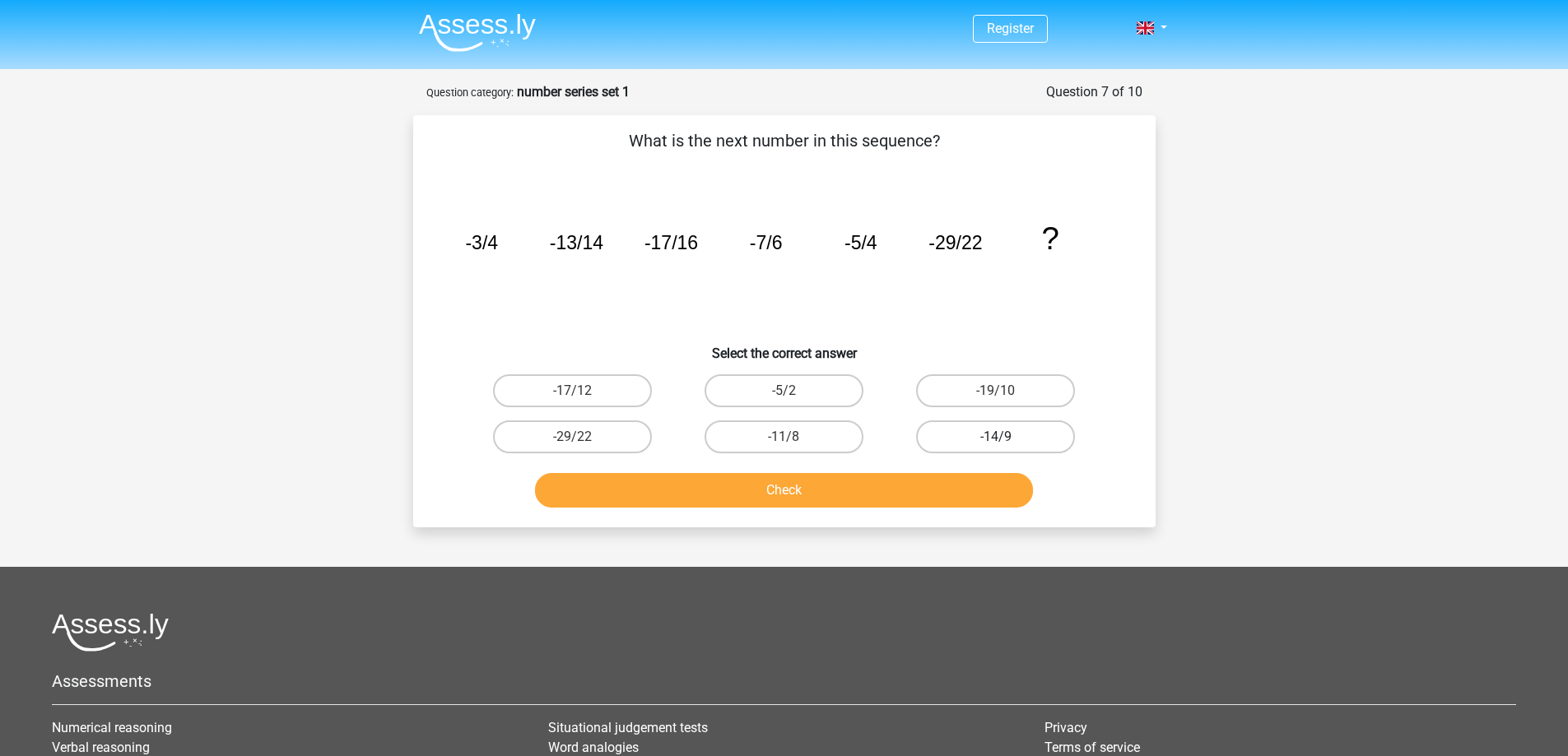
click at [1008, 440] on label "-14/9" at bounding box center [996, 437] width 159 height 33
click at [1006, 440] on input "-14/9" at bounding box center [1001, 442] width 11 height 11
radio input "true"
click at [880, 505] on button "Check" at bounding box center [784, 491] width 498 height 34
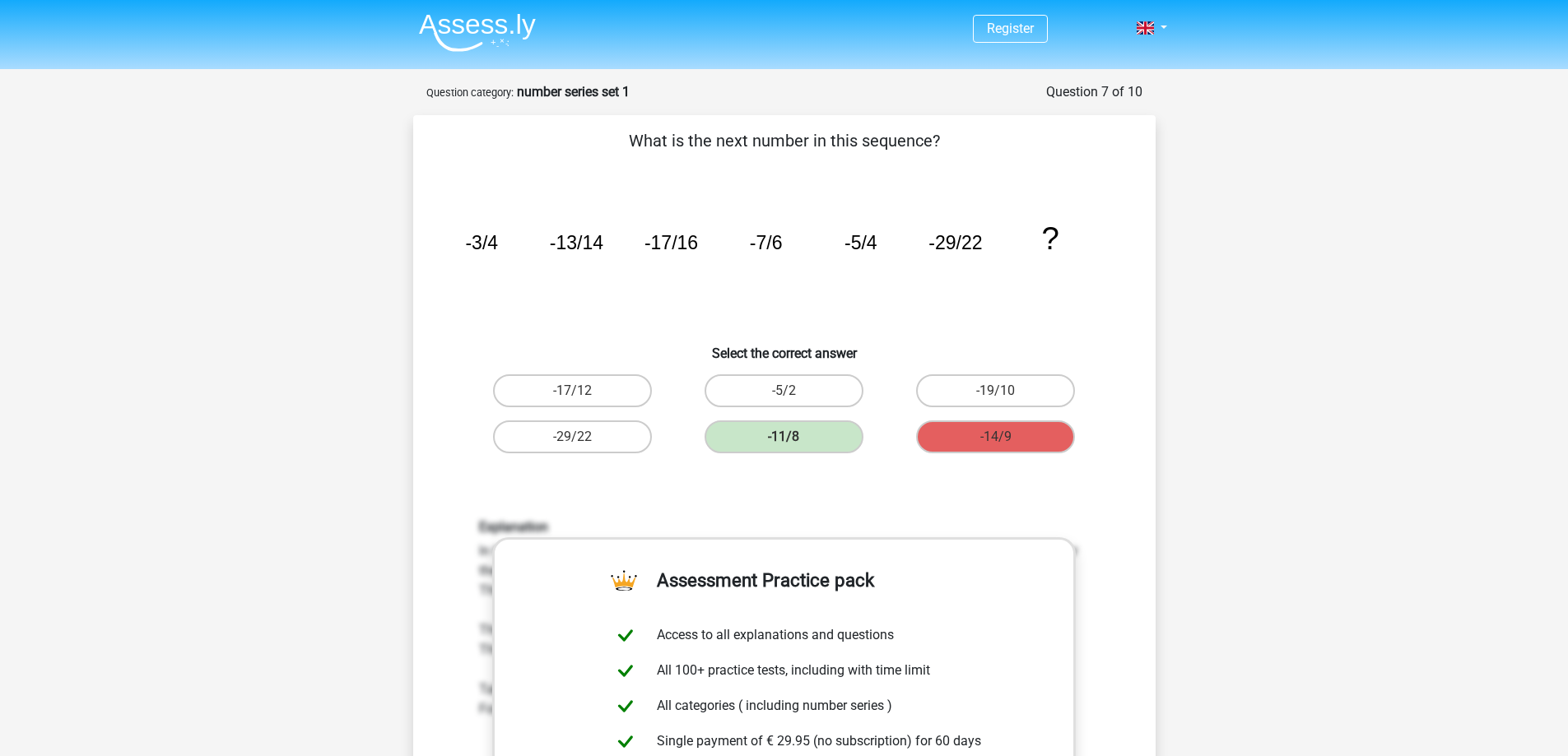
click at [802, 487] on div "Explanation In this sequence there are actually two sequences. 1 sequence for t…" at bounding box center [785, 753] width 690 height 546
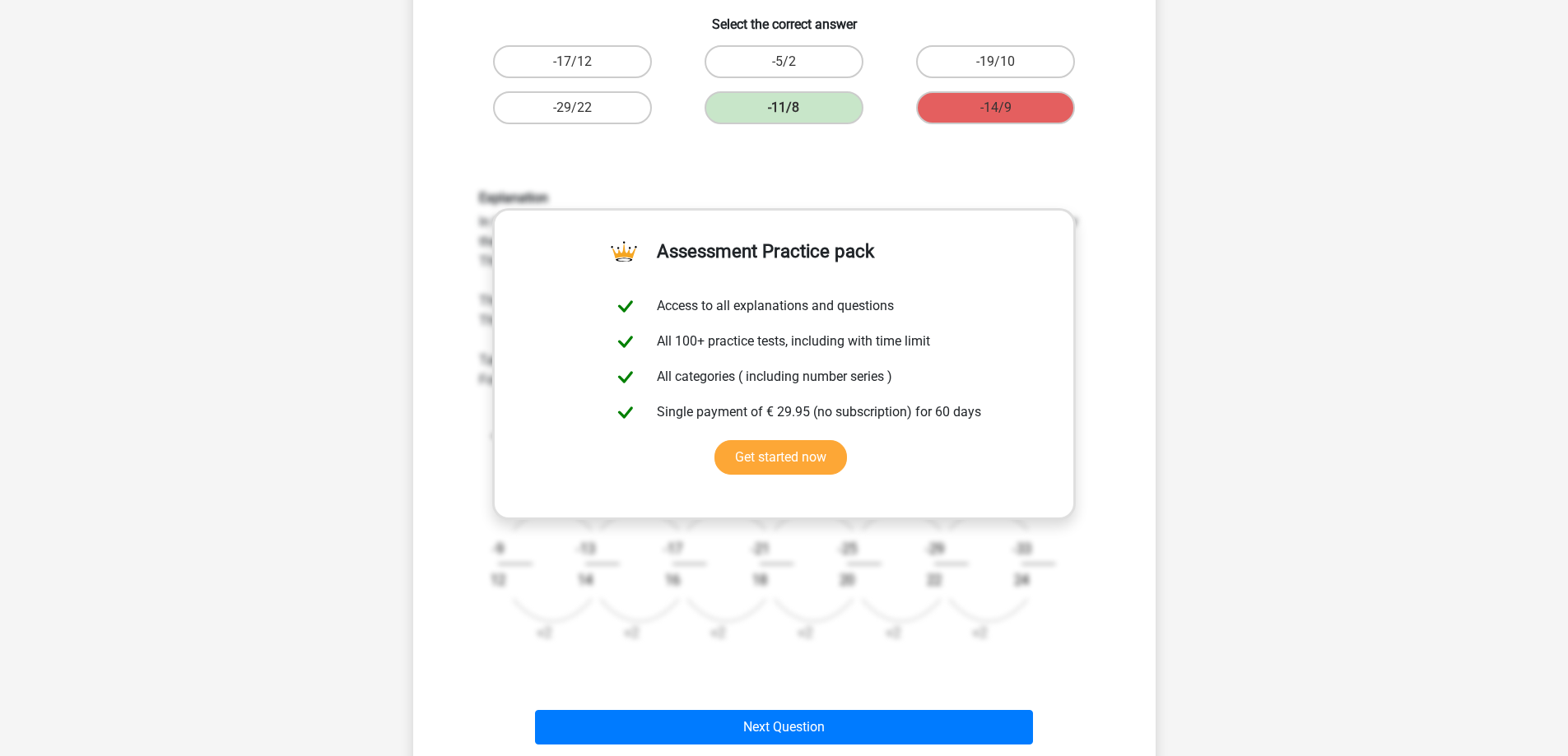
scroll to position [576, 0]
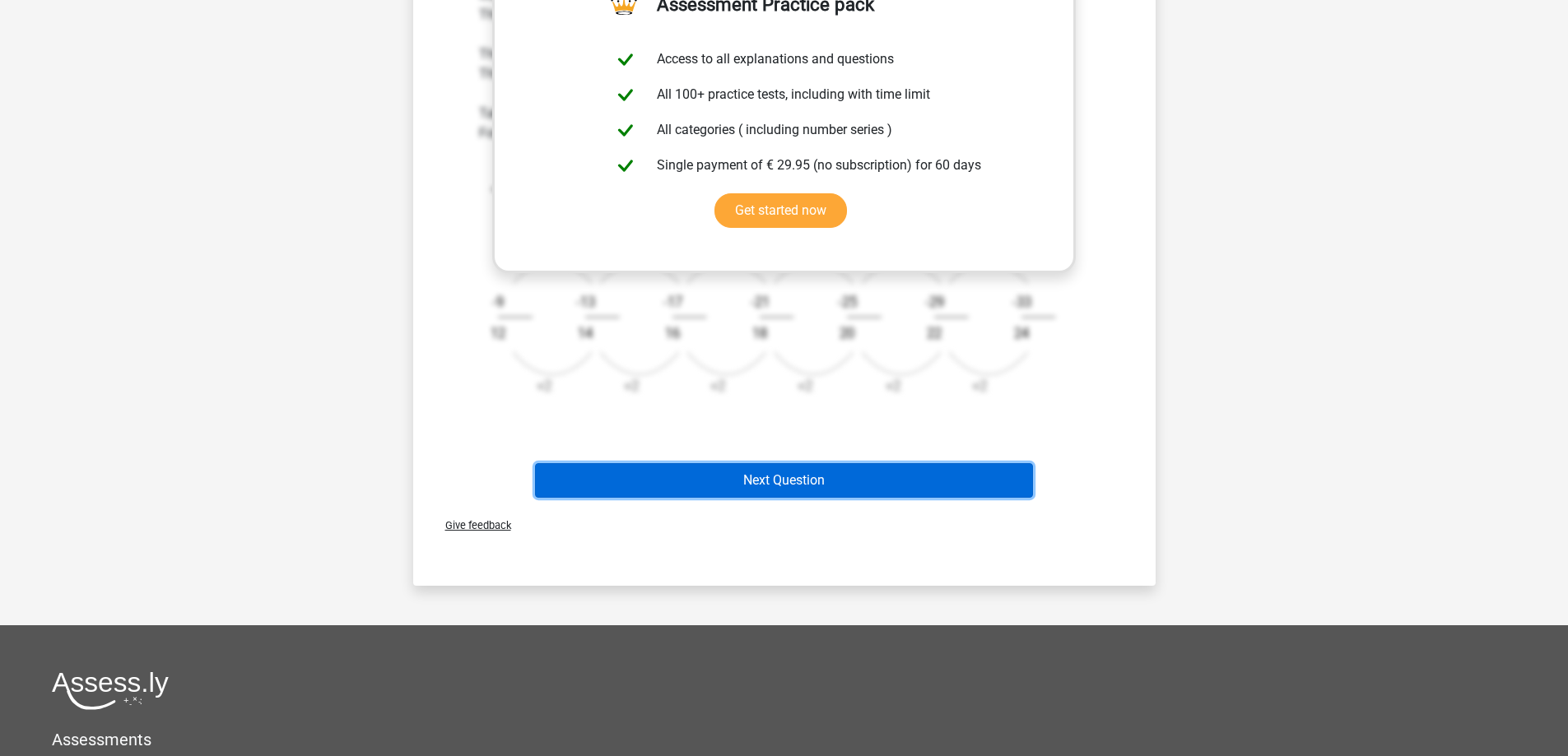
click at [807, 487] on button "Next Question" at bounding box center [784, 481] width 498 height 34
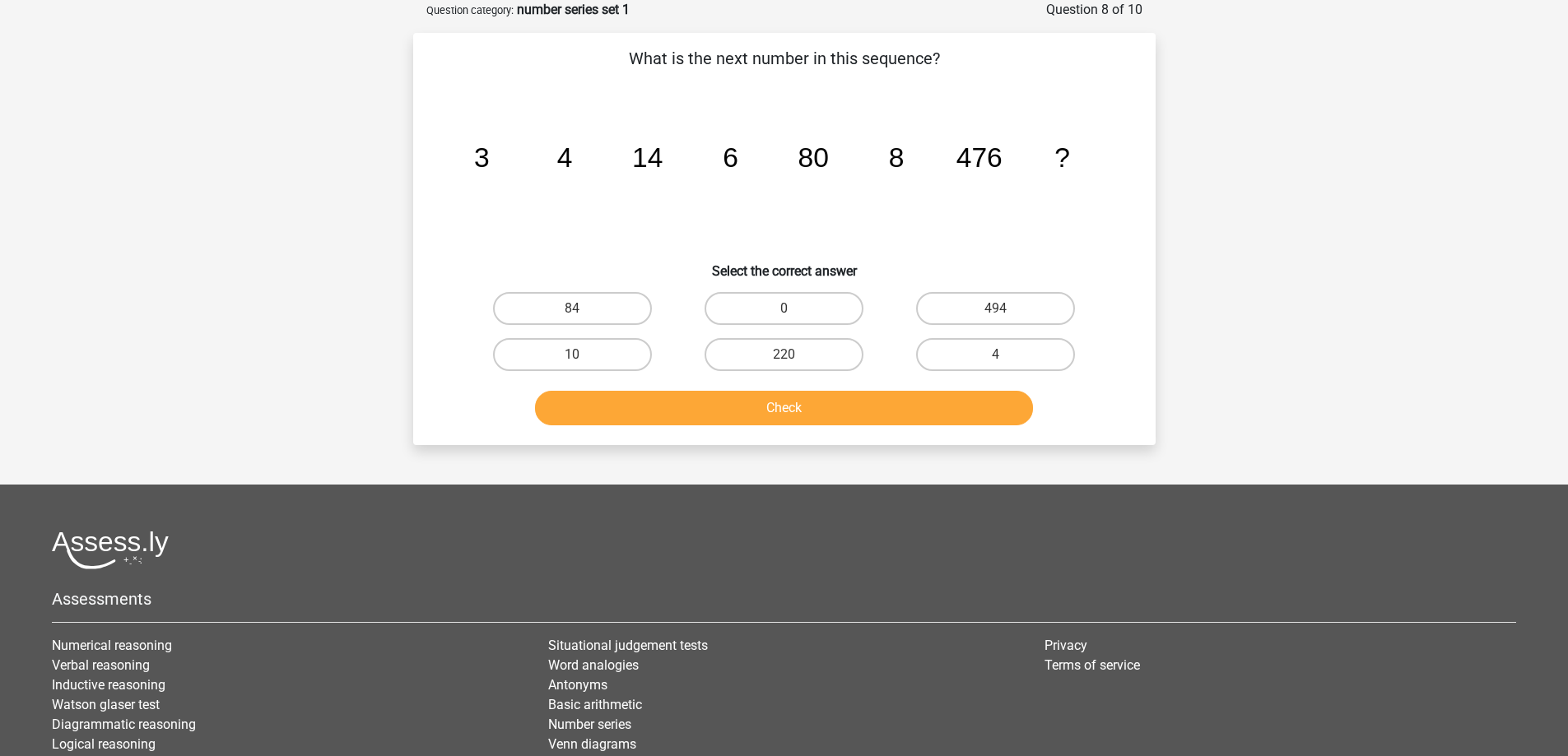
scroll to position [0, 0]
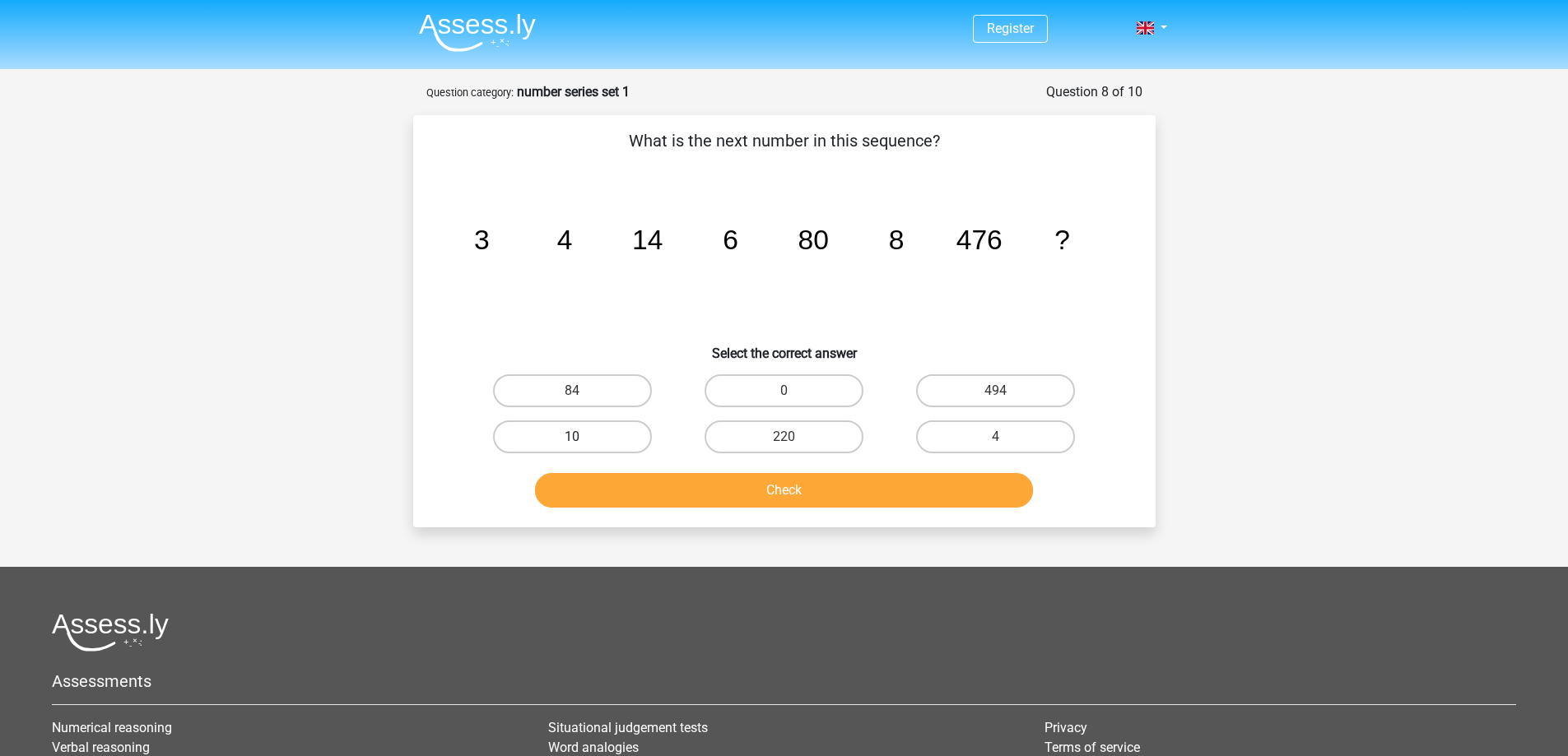
click at [595, 433] on label "10" at bounding box center [573, 437] width 159 height 33
click at [583, 437] on input "10" at bounding box center [577, 442] width 11 height 11
radio input "true"
click at [807, 500] on button "Check" at bounding box center [784, 491] width 498 height 34
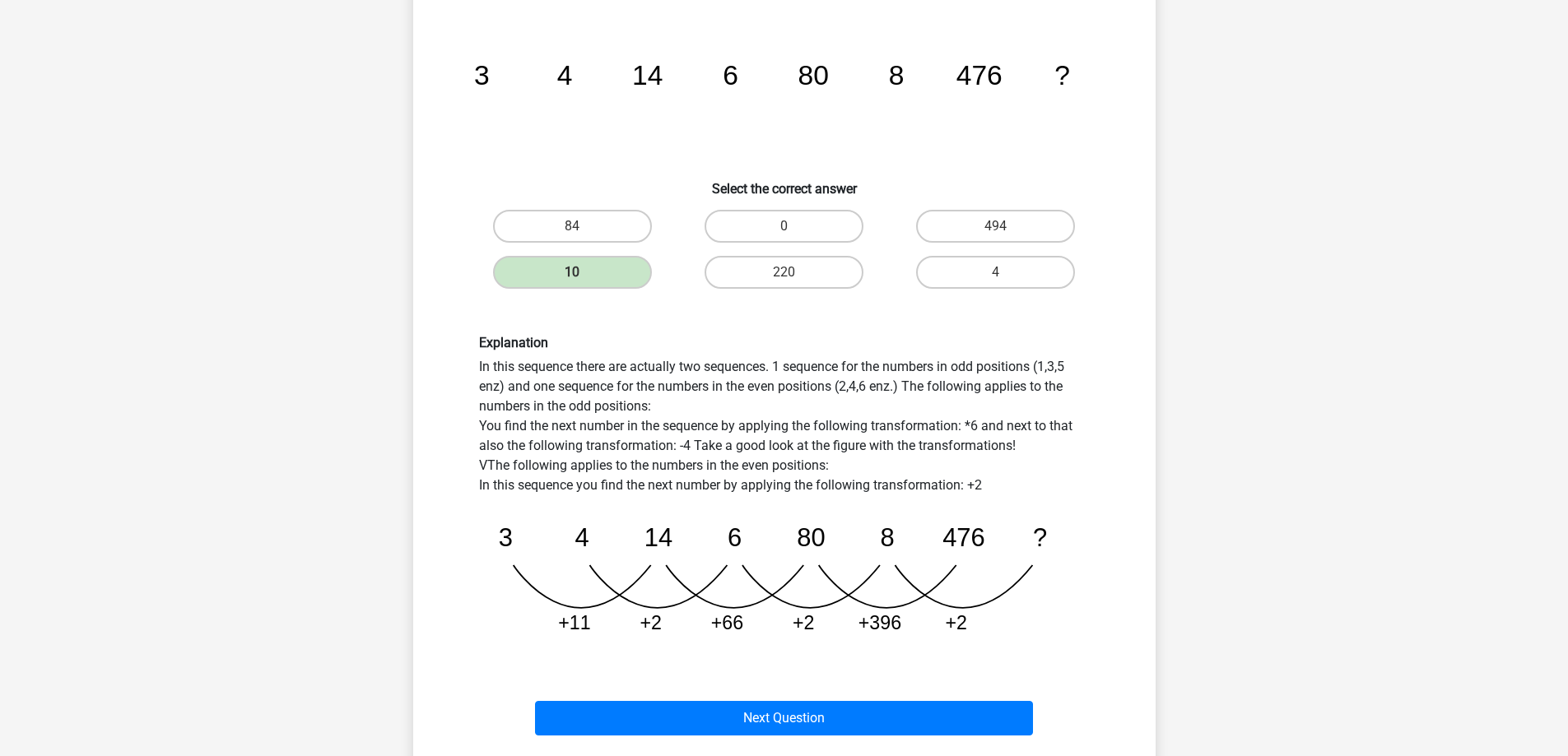
scroll to position [247, 0]
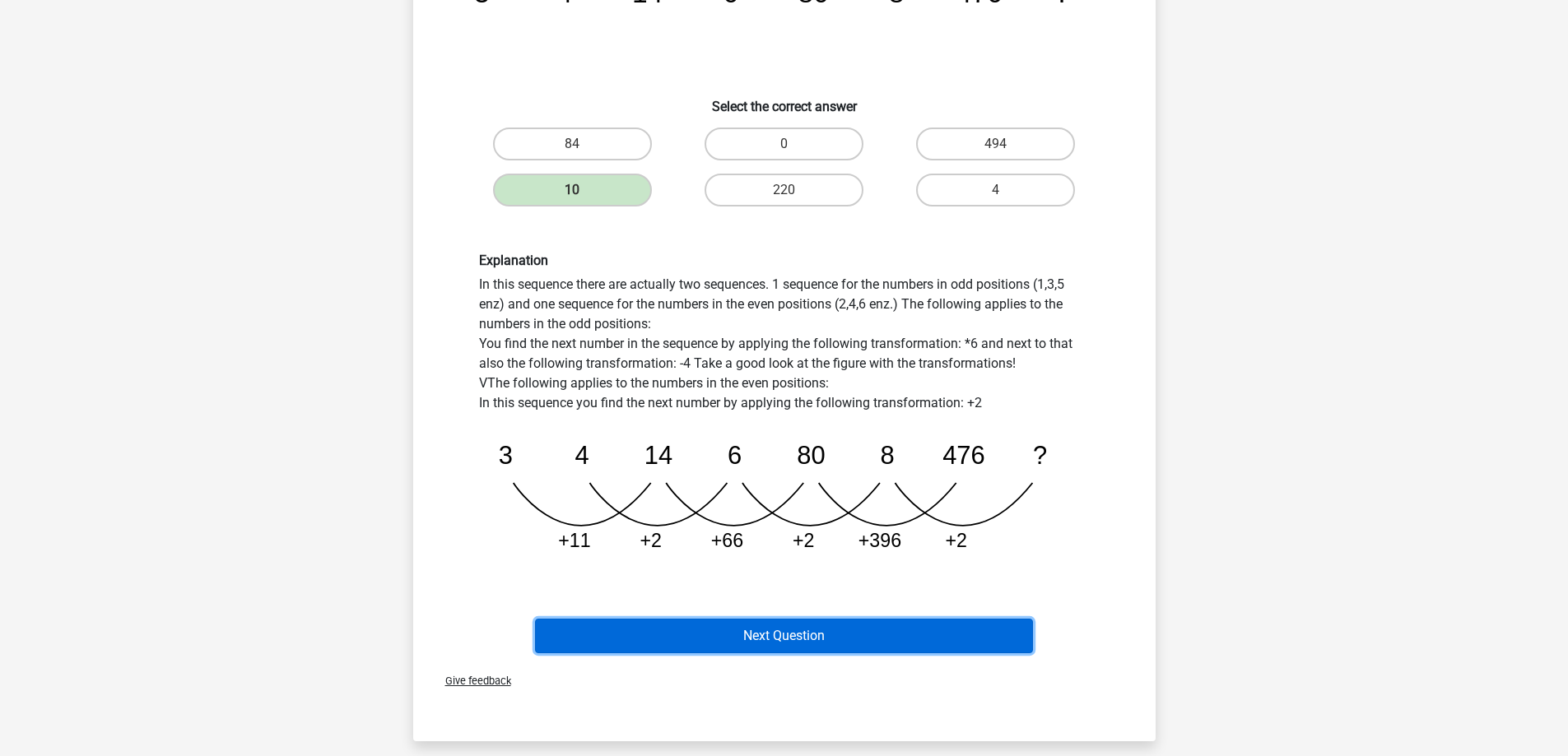
click at [872, 636] on button "Next Question" at bounding box center [784, 636] width 498 height 34
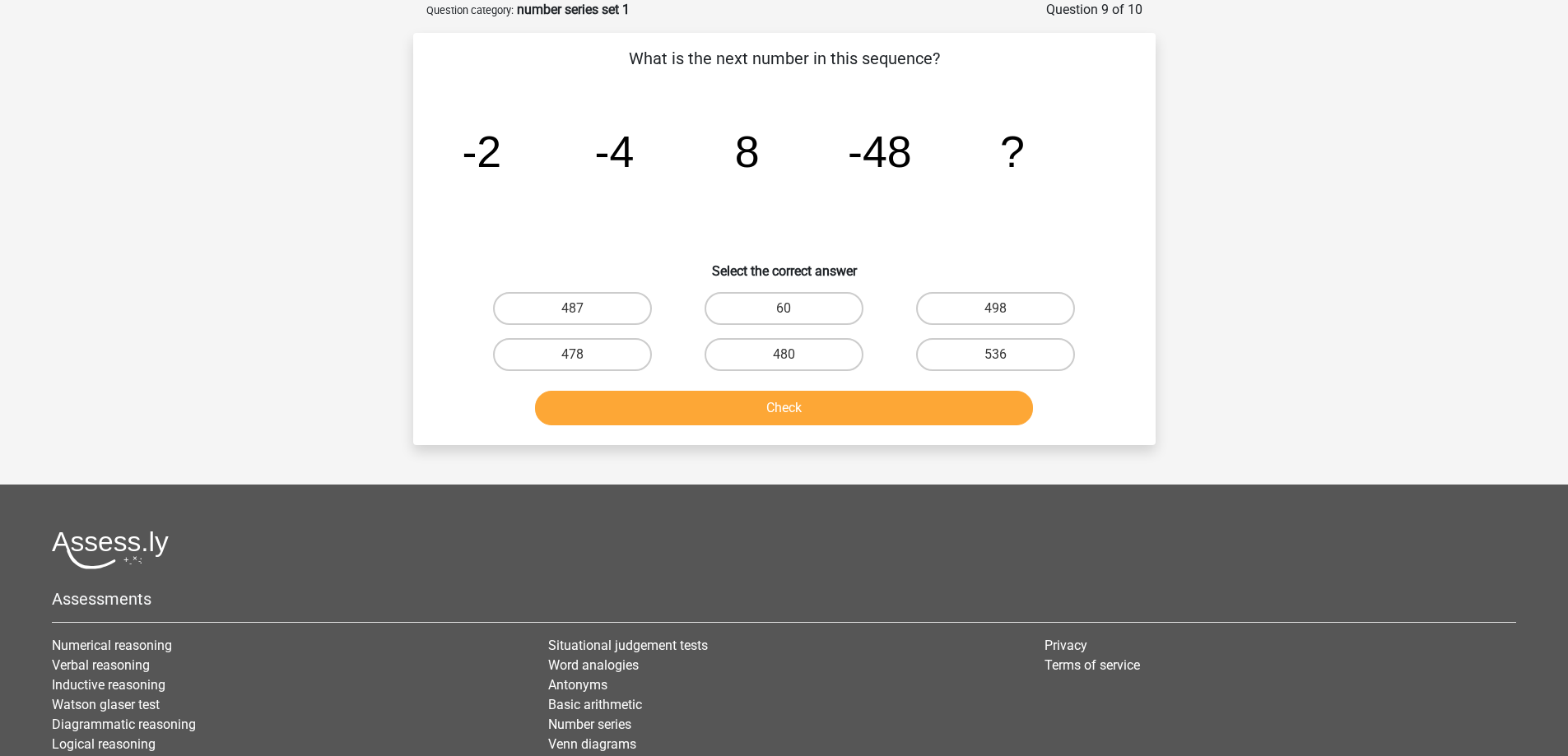
scroll to position [0, 0]
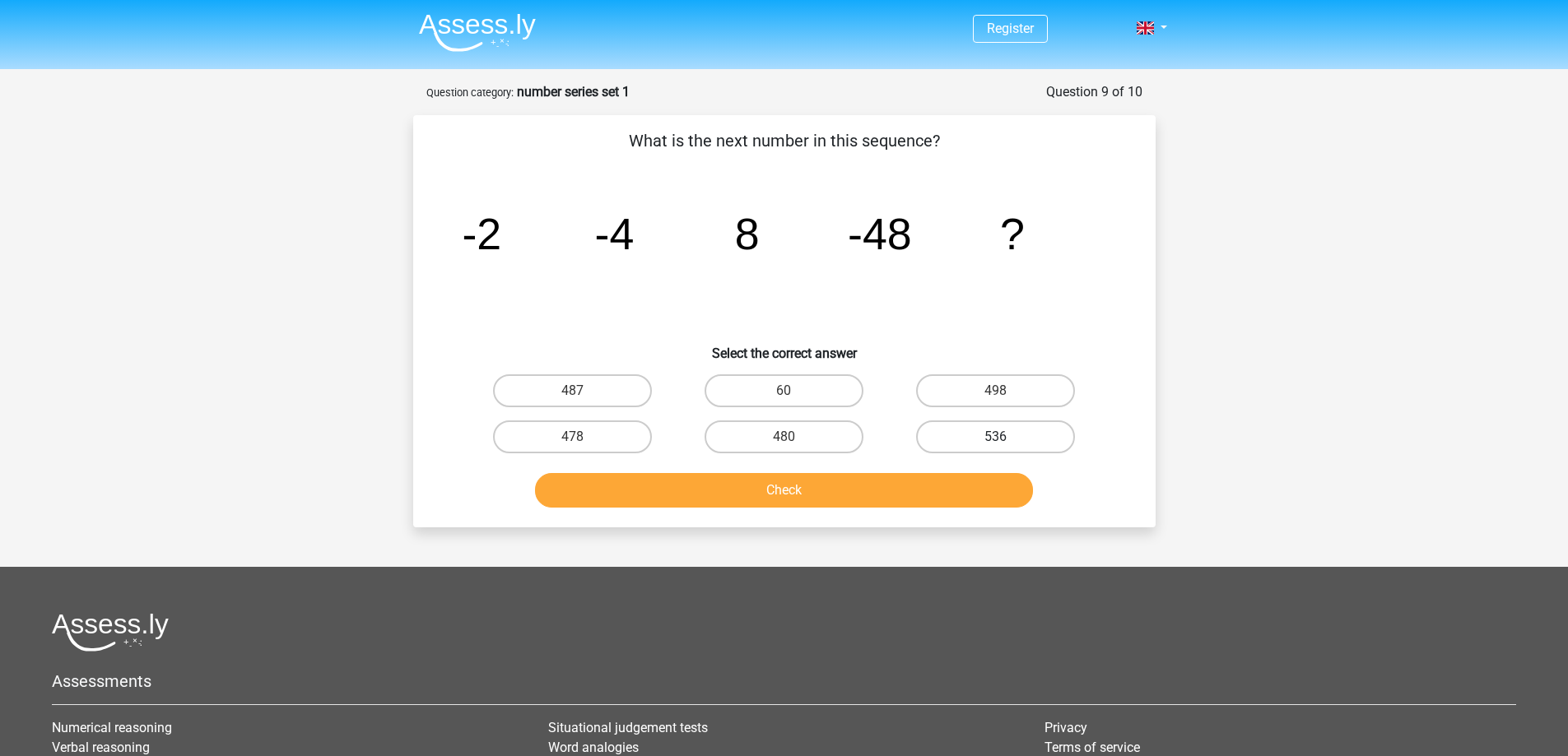
click at [980, 440] on label "536" at bounding box center [996, 437] width 159 height 33
click at [996, 440] on input "536" at bounding box center [1001, 442] width 11 height 11
radio input "true"
click at [884, 490] on button "Check" at bounding box center [784, 491] width 498 height 34
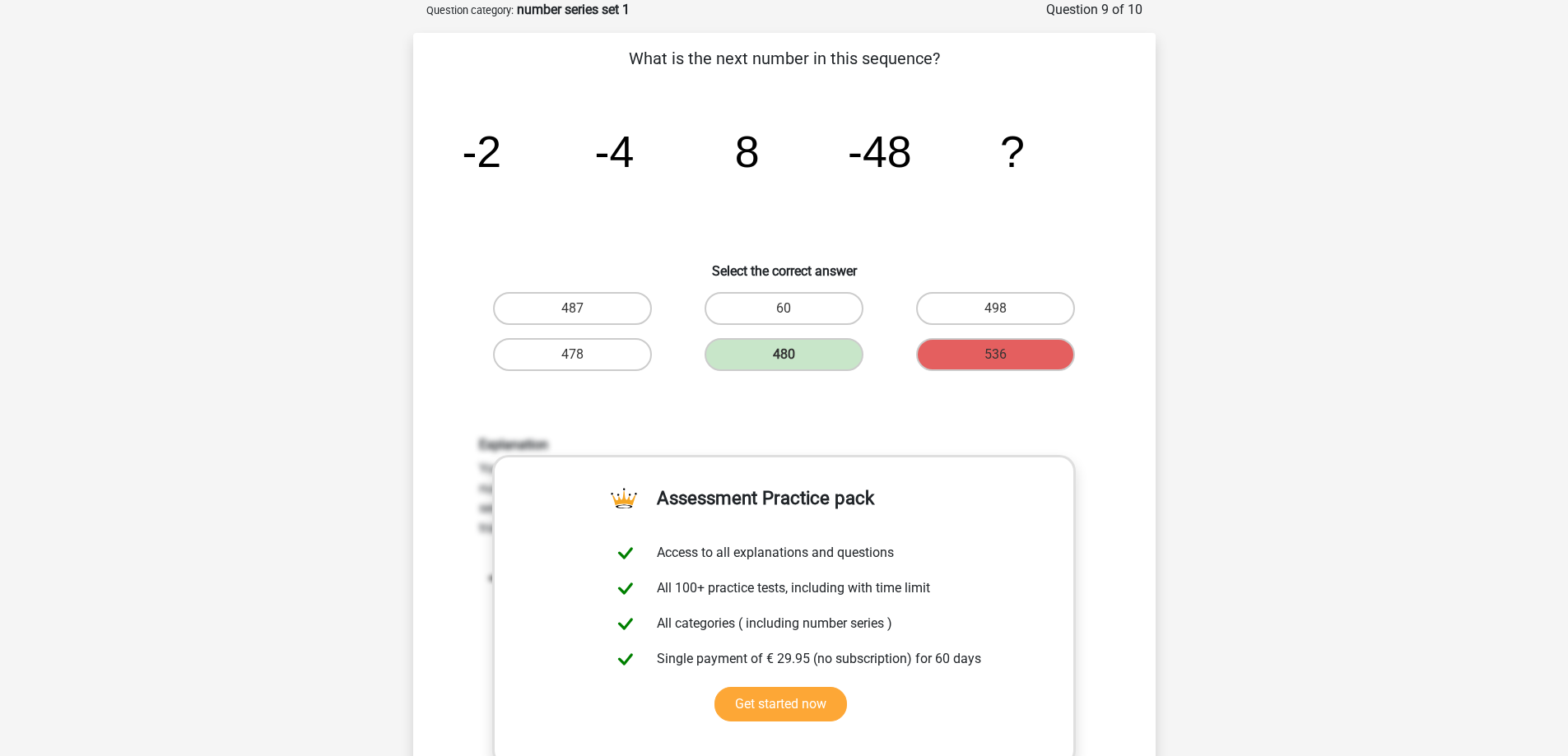
scroll to position [330, 0]
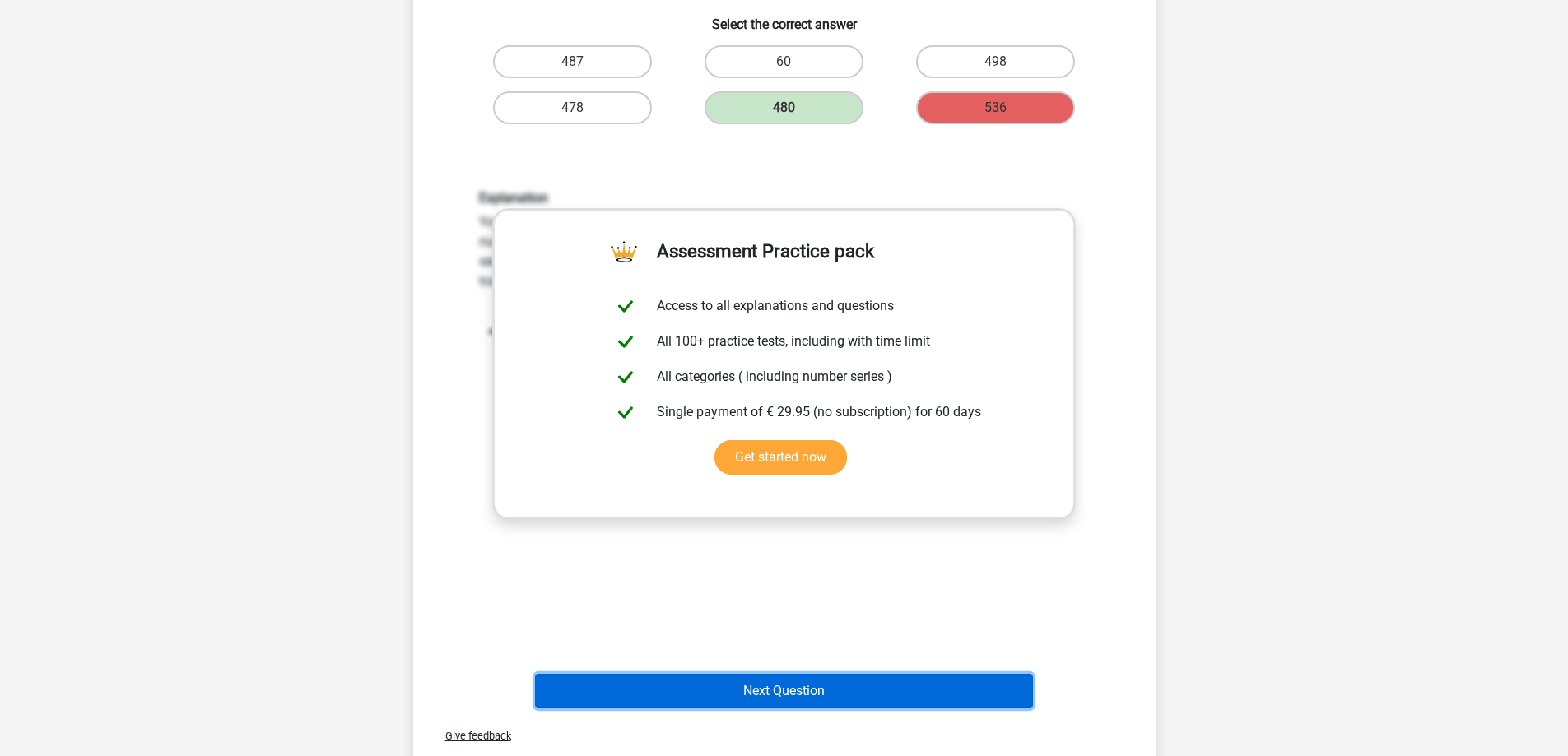
click at [795, 693] on button "Next Question" at bounding box center [784, 691] width 498 height 34
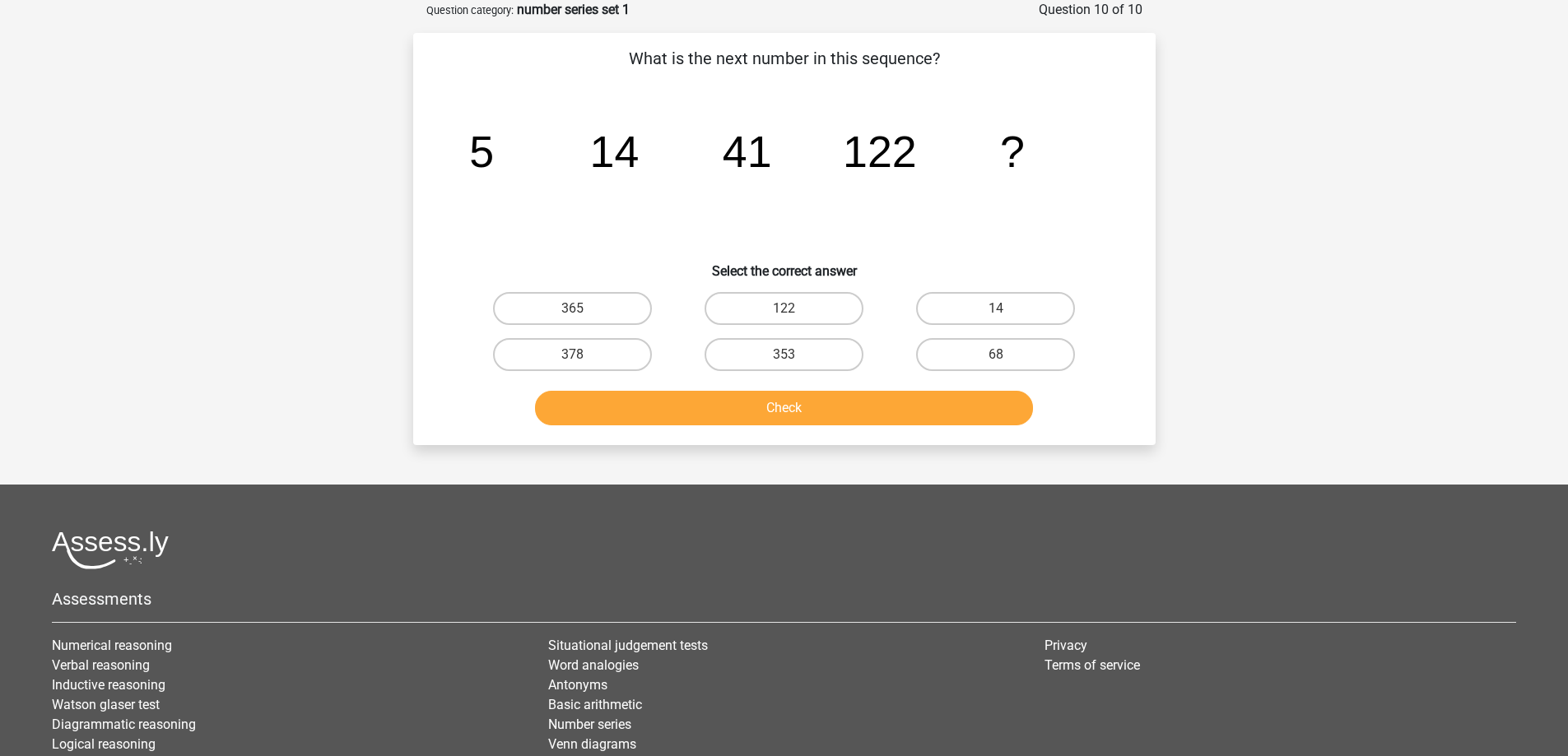
scroll to position [0, 0]
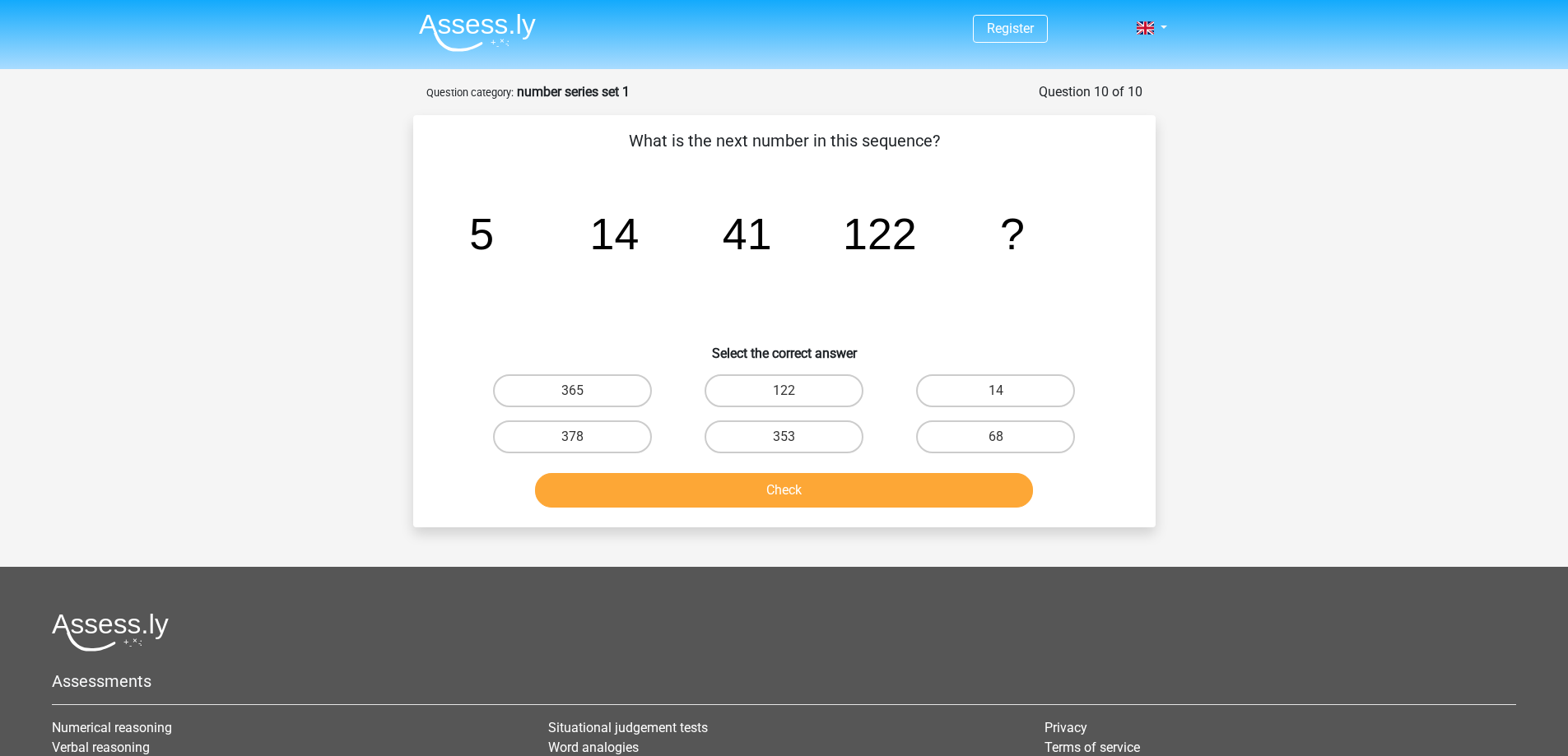
drag, startPoint x: 989, startPoint y: 435, endPoint x: 846, endPoint y: 515, distance: 163.9
click at [987, 435] on label "68" at bounding box center [996, 437] width 159 height 33
click at [996, 437] on input "68" at bounding box center [1001, 442] width 11 height 11
radio input "true"
click at [788, 495] on button "Check" at bounding box center [784, 491] width 498 height 34
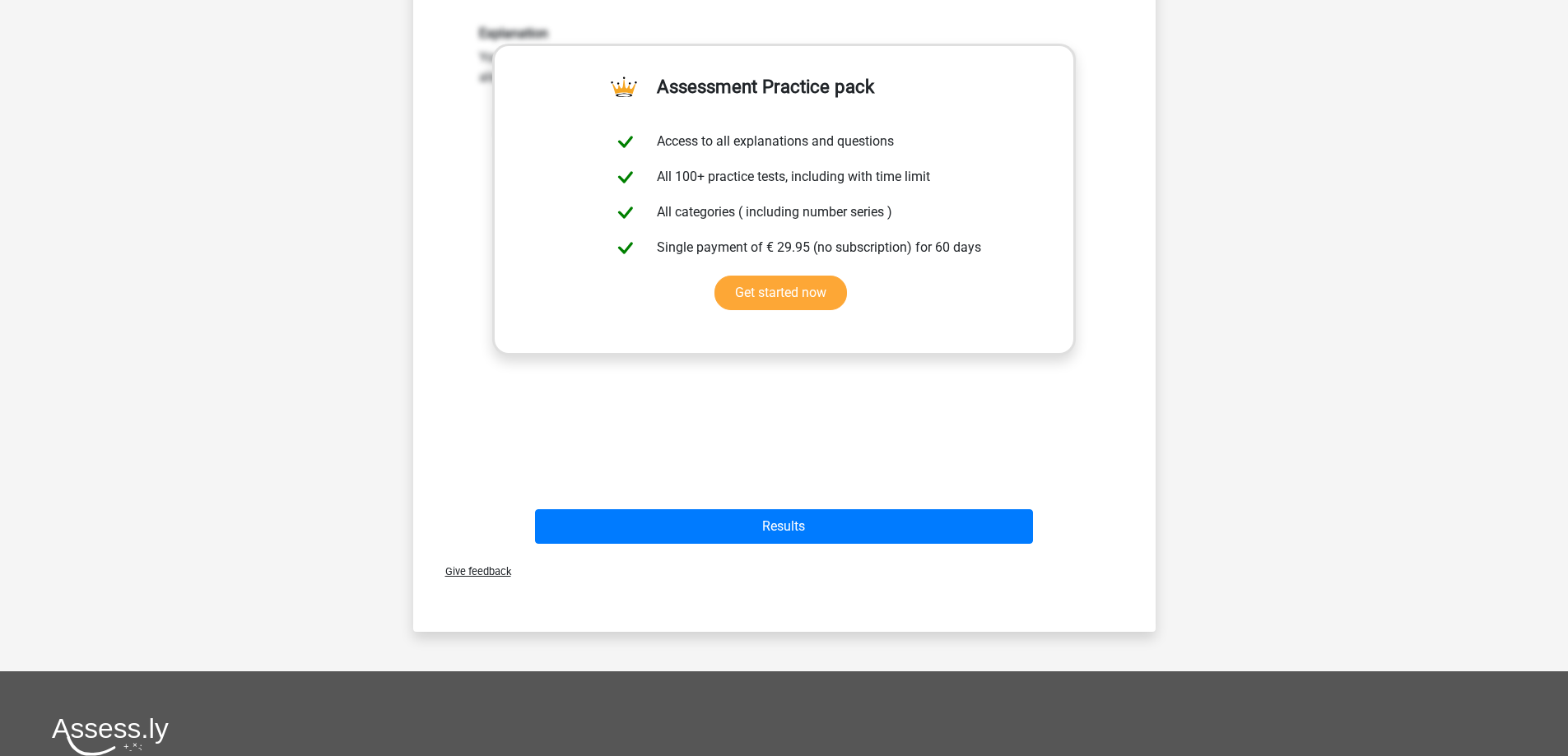
scroll to position [576, 0]
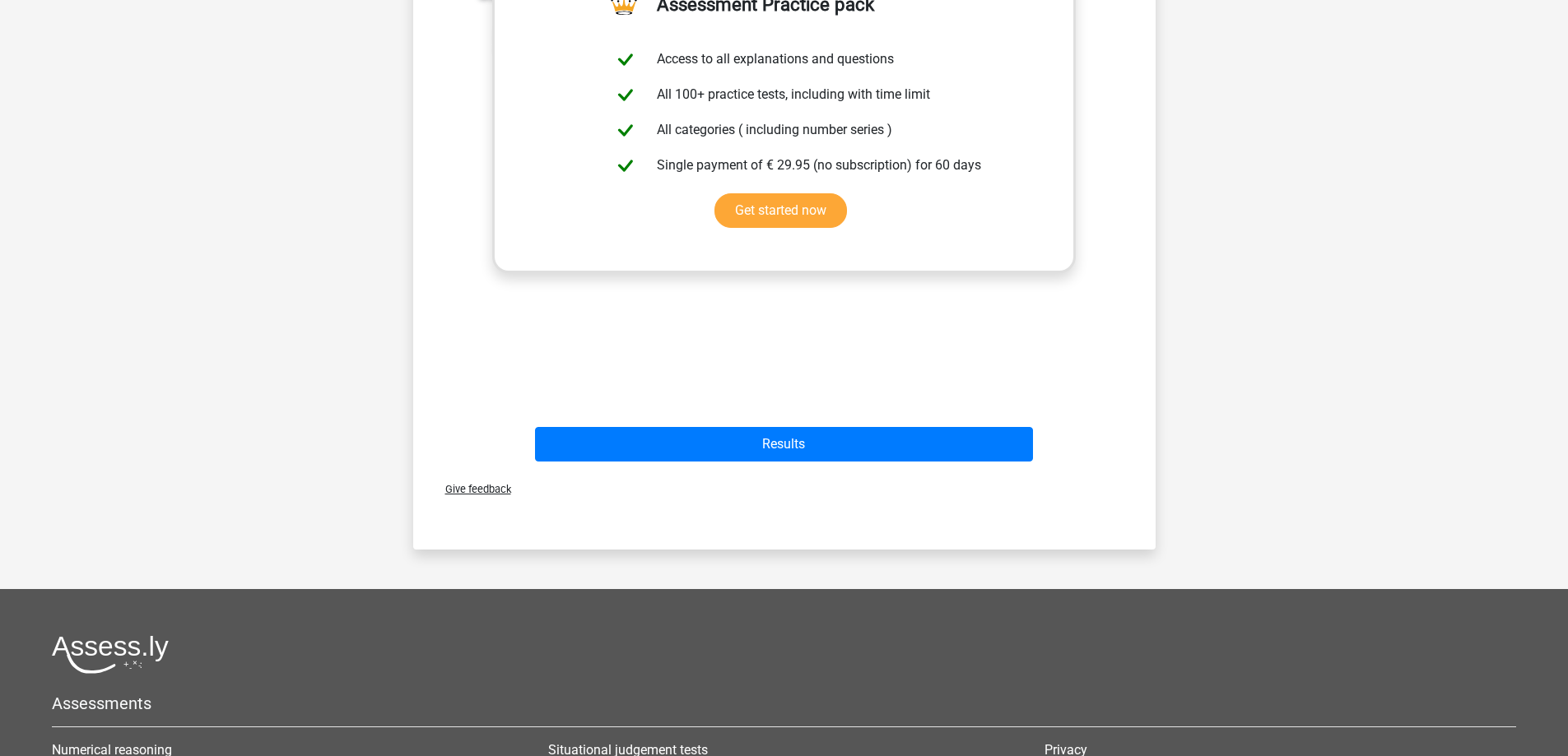
click at [782, 470] on div "Give feedback" at bounding box center [784, 490] width 729 height 42
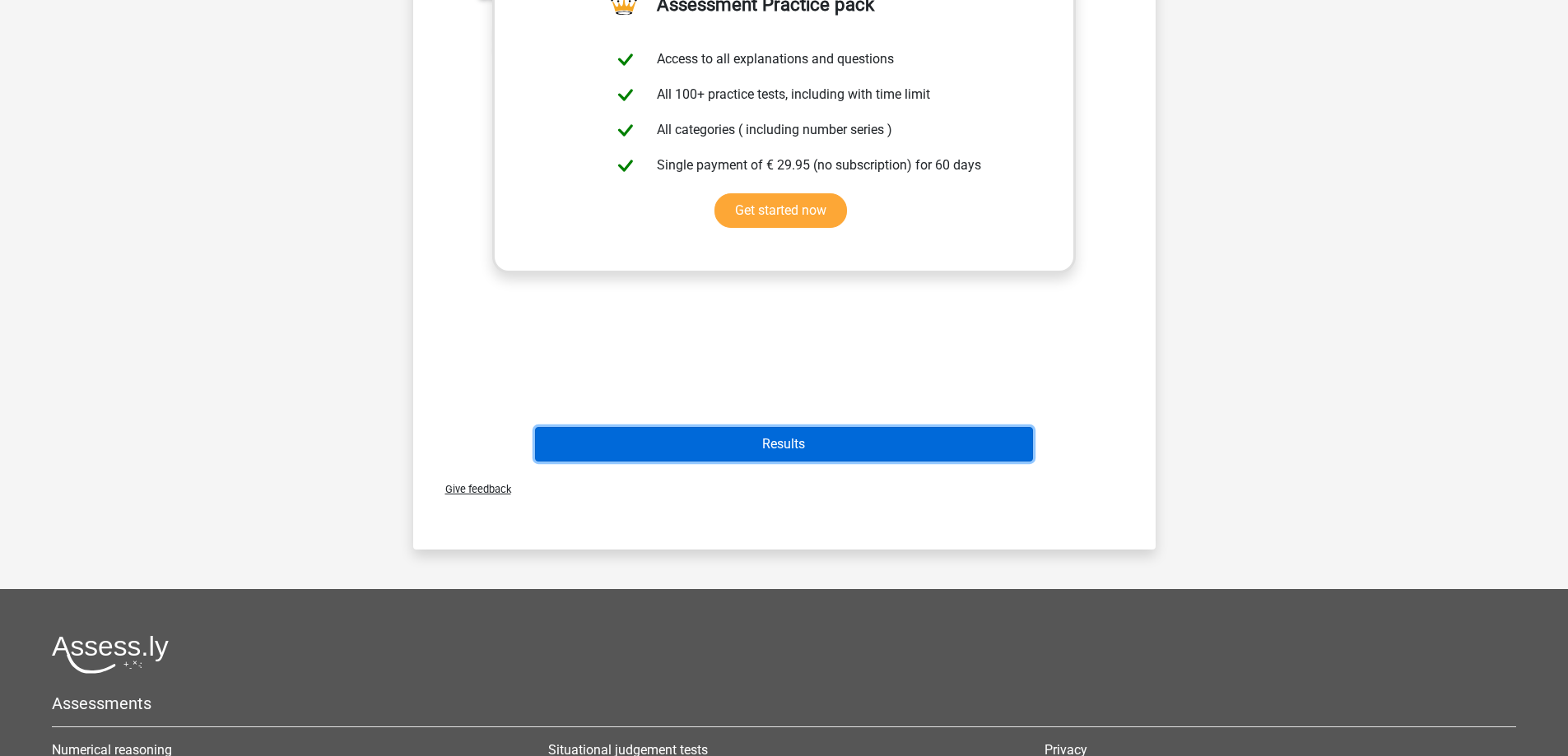
click at [776, 447] on button "Results" at bounding box center [784, 445] width 498 height 34
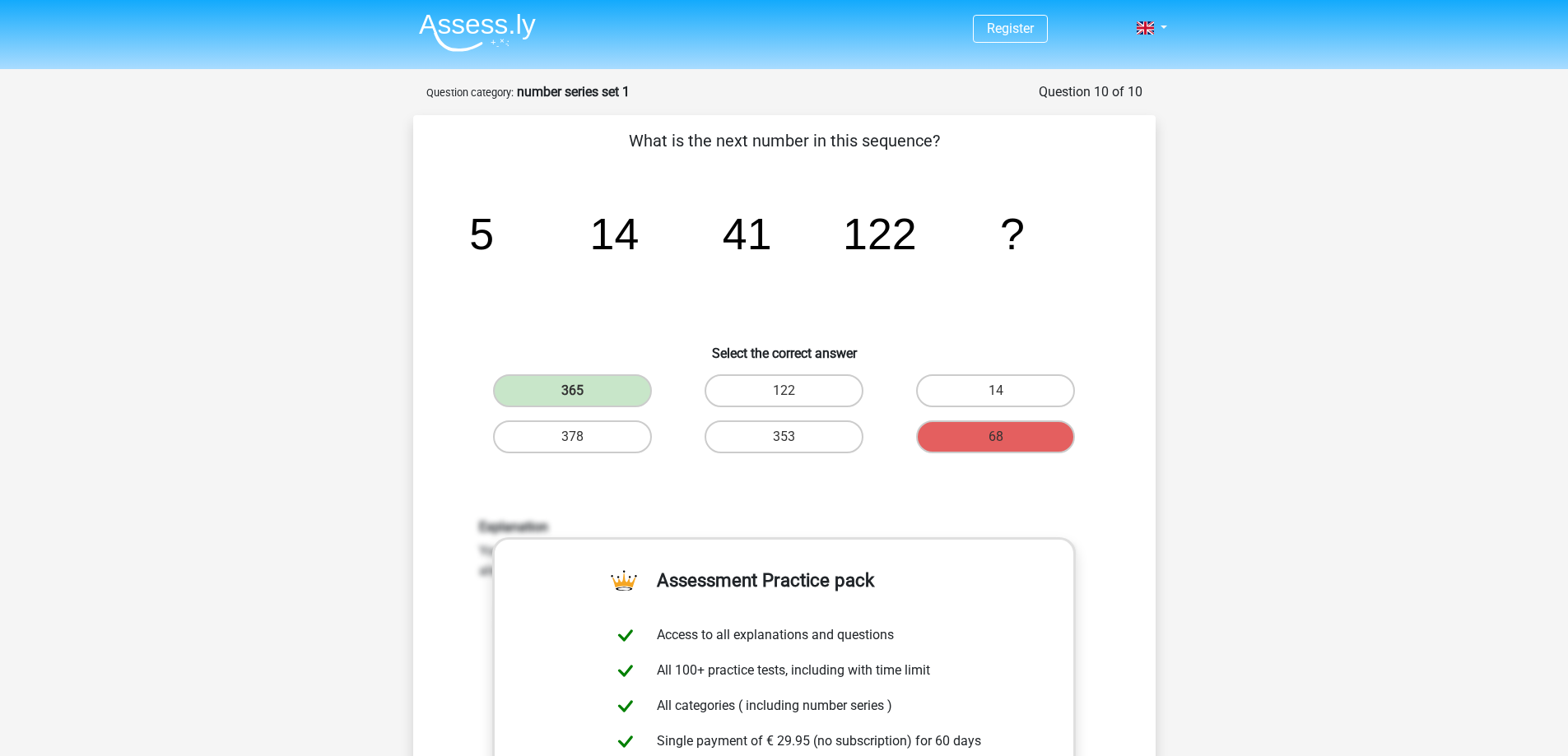
scroll to position [247, 0]
